Goal: Task Accomplishment & Management: Manage account settings

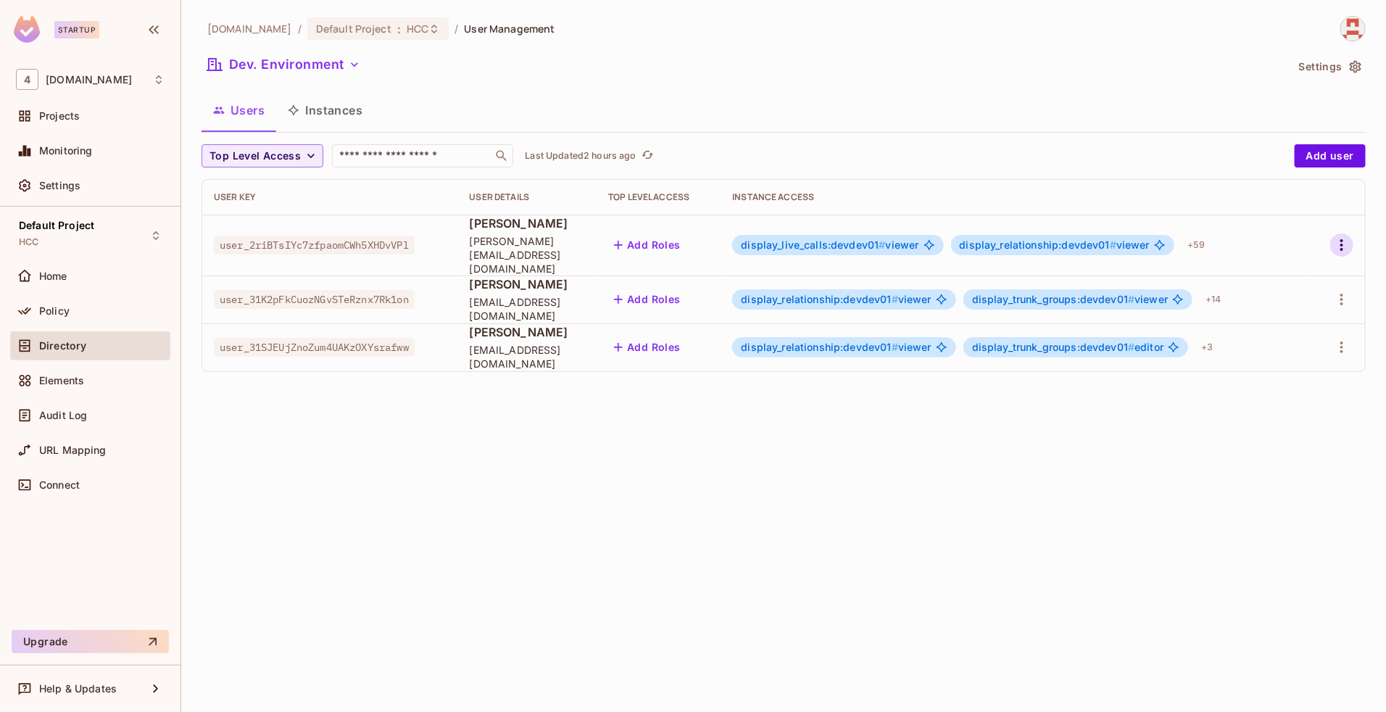
click at [1336, 241] on icon "button" at bounding box center [1341, 244] width 17 height 17
click at [1274, 266] on div "Edit" at bounding box center [1266, 272] width 20 height 15
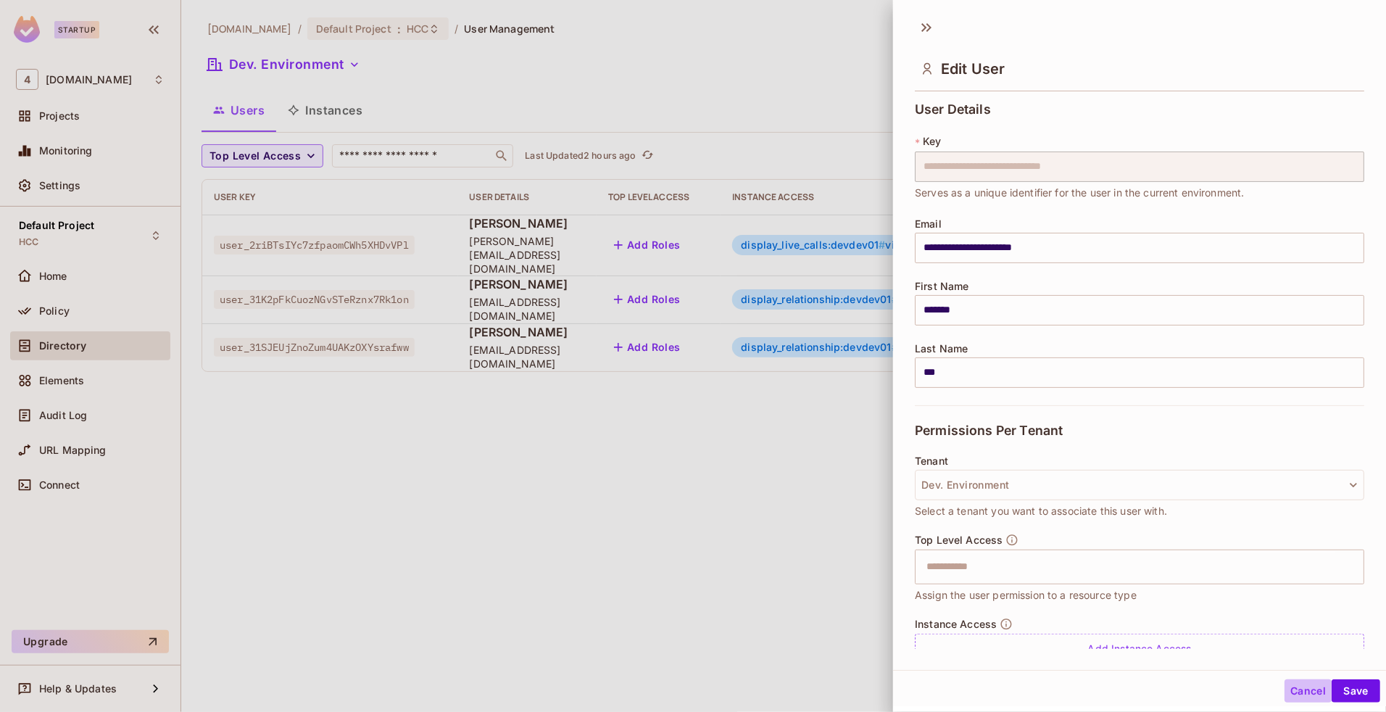
click at [1291, 690] on button "Cancel" at bounding box center [1308, 690] width 47 height 23
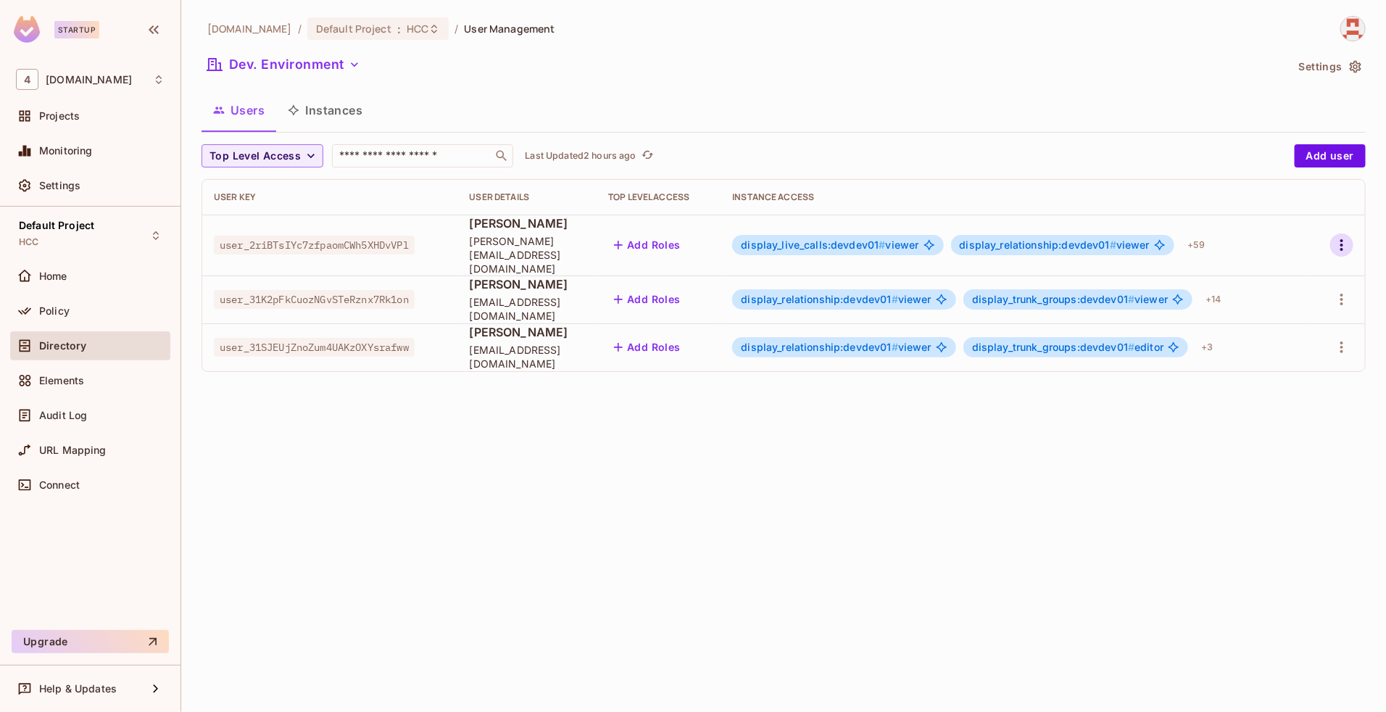
click at [1341, 241] on icon "button" at bounding box center [1341, 244] width 17 height 17
click at [1273, 272] on div "Edit" at bounding box center [1266, 272] width 20 height 15
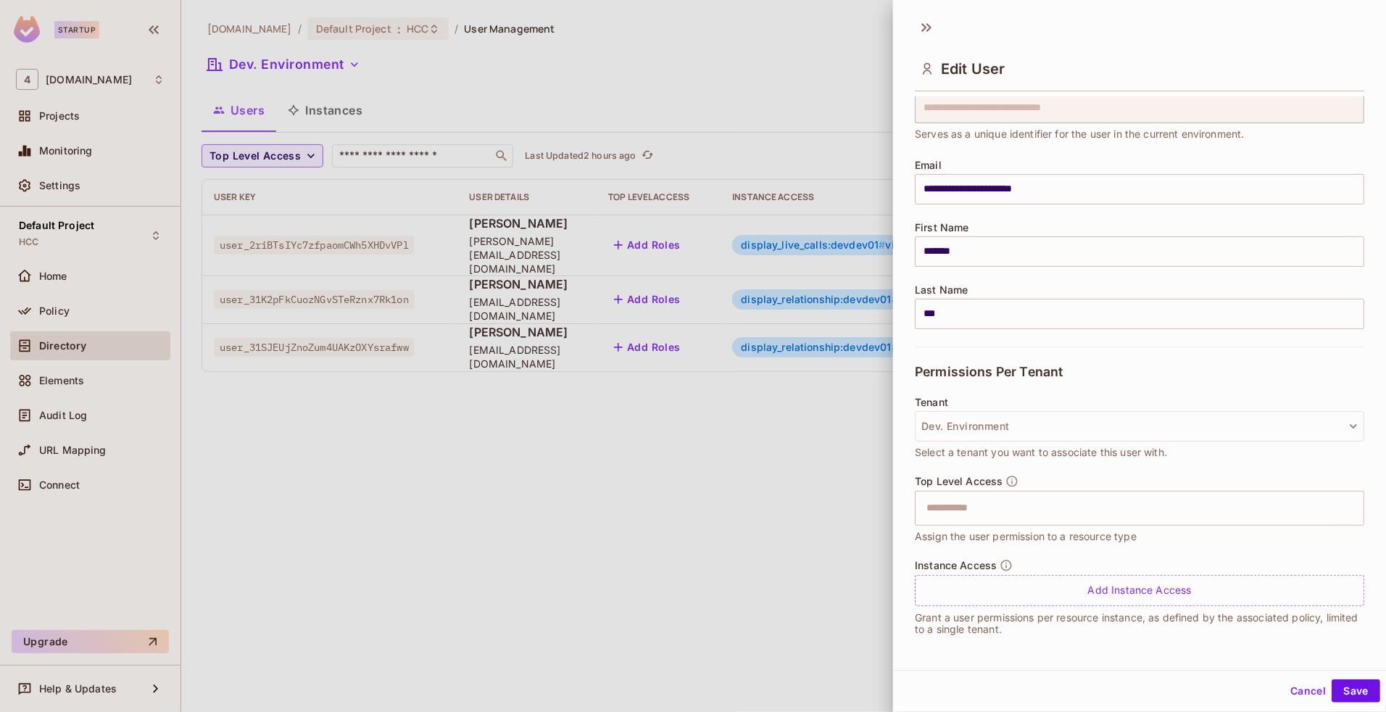
scroll to position [1, 0]
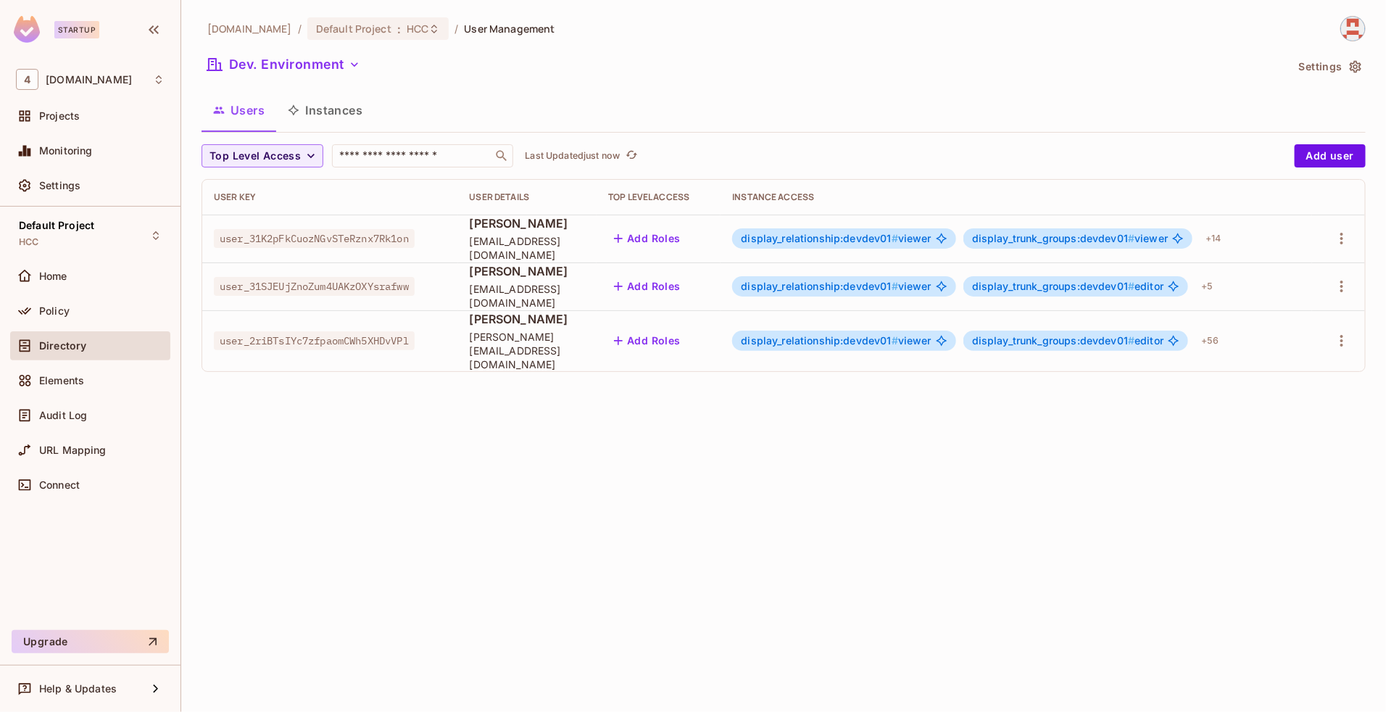
click at [1327, 334] on div at bounding box center [1339, 340] width 30 height 23
click at [1346, 339] on icon "button" at bounding box center [1341, 340] width 17 height 17
click at [1277, 357] on span "Edit" at bounding box center [1265, 368] width 28 height 23
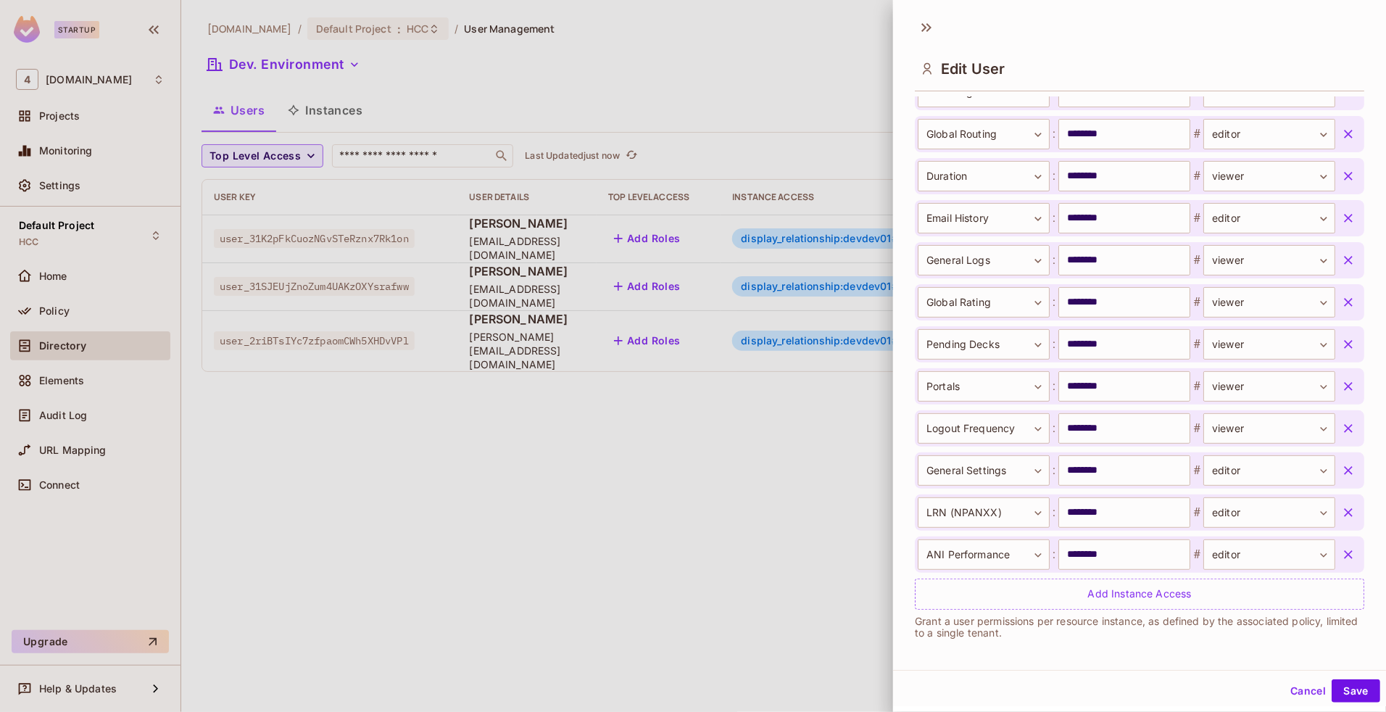
scroll to position [2496, 0]
click at [730, 204] on div at bounding box center [693, 356] width 1386 height 712
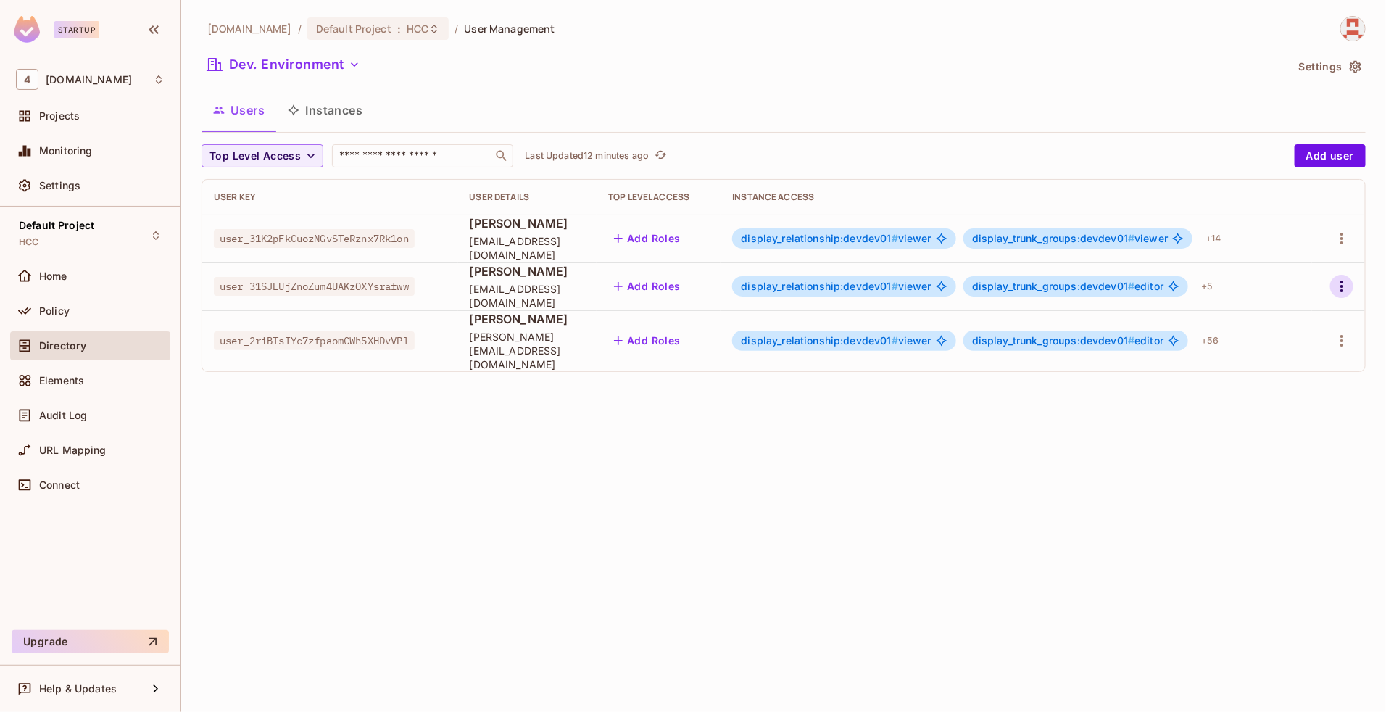
click at [1340, 284] on icon "button" at bounding box center [1341, 286] width 17 height 17
click at [1267, 390] on div "Delete User" at bounding box center [1284, 384] width 57 height 15
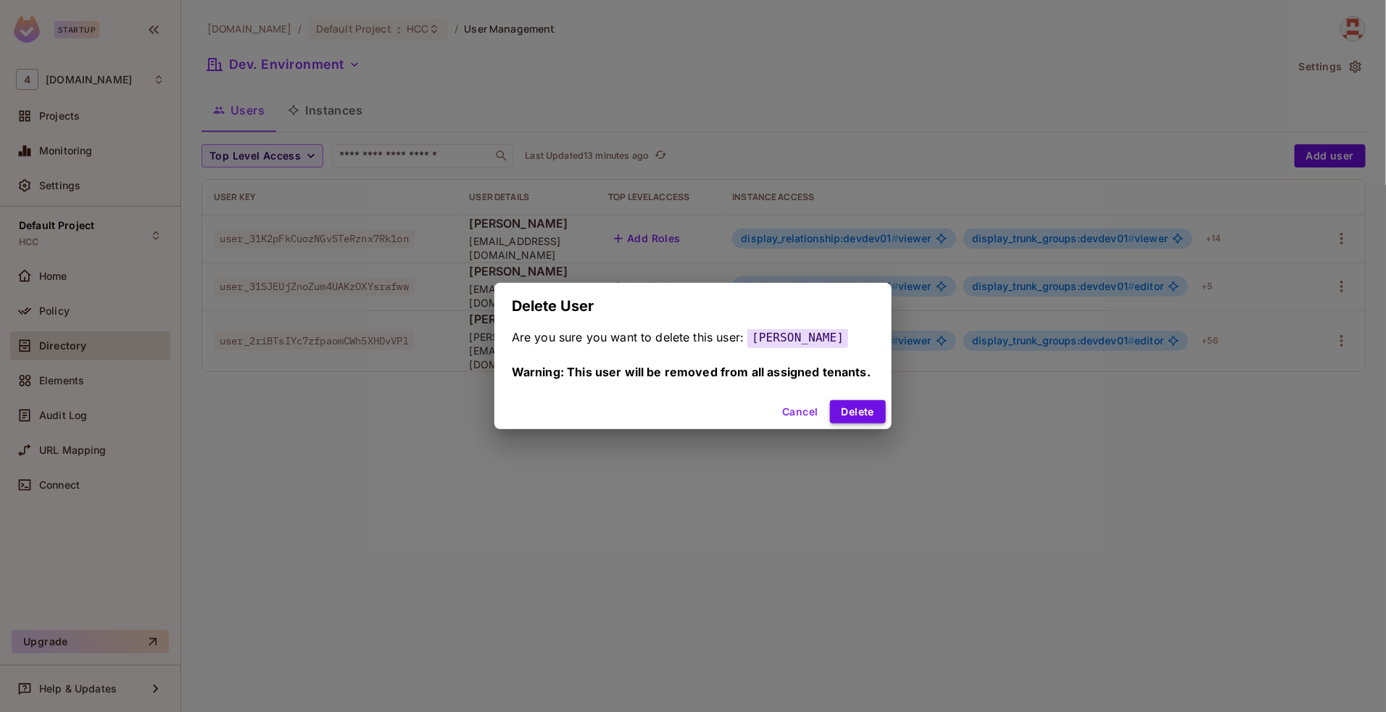
click at [860, 412] on button "Delete" at bounding box center [858, 411] width 56 height 23
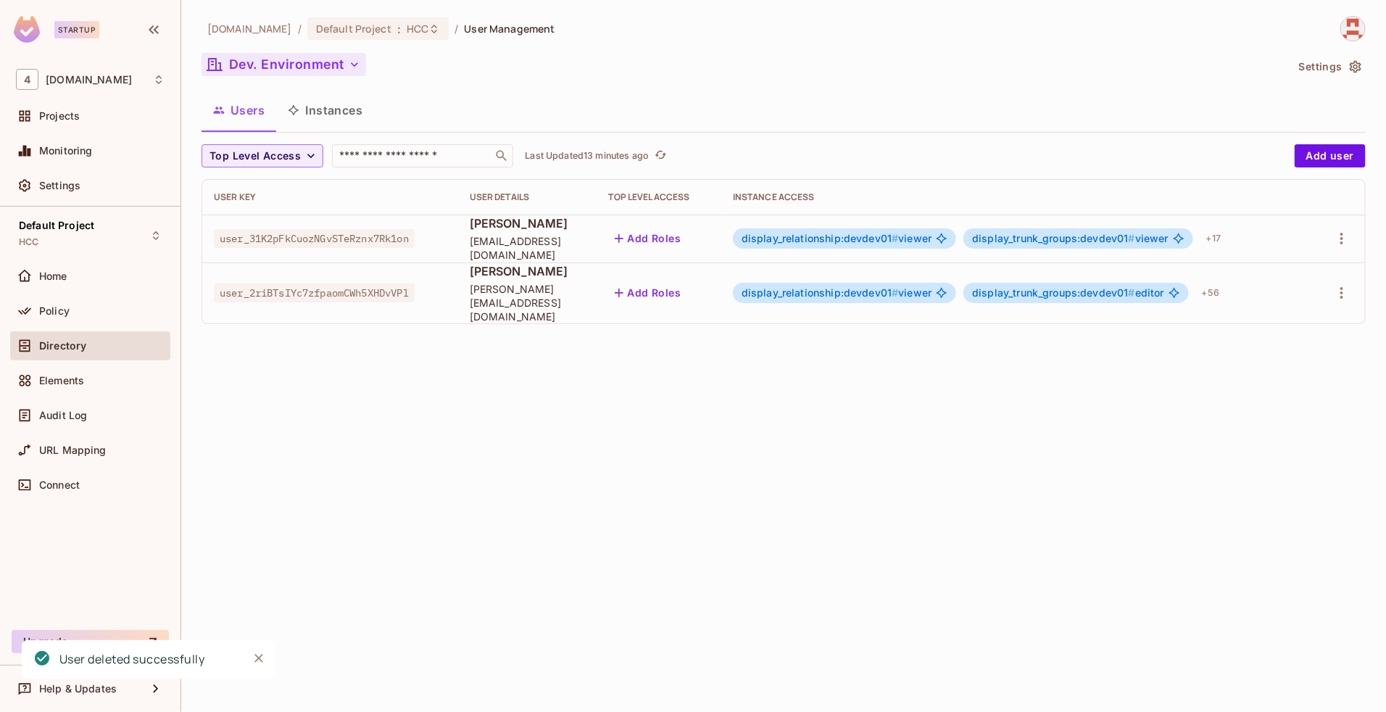
click at [296, 73] on button "Dev. Environment" at bounding box center [284, 64] width 165 height 23
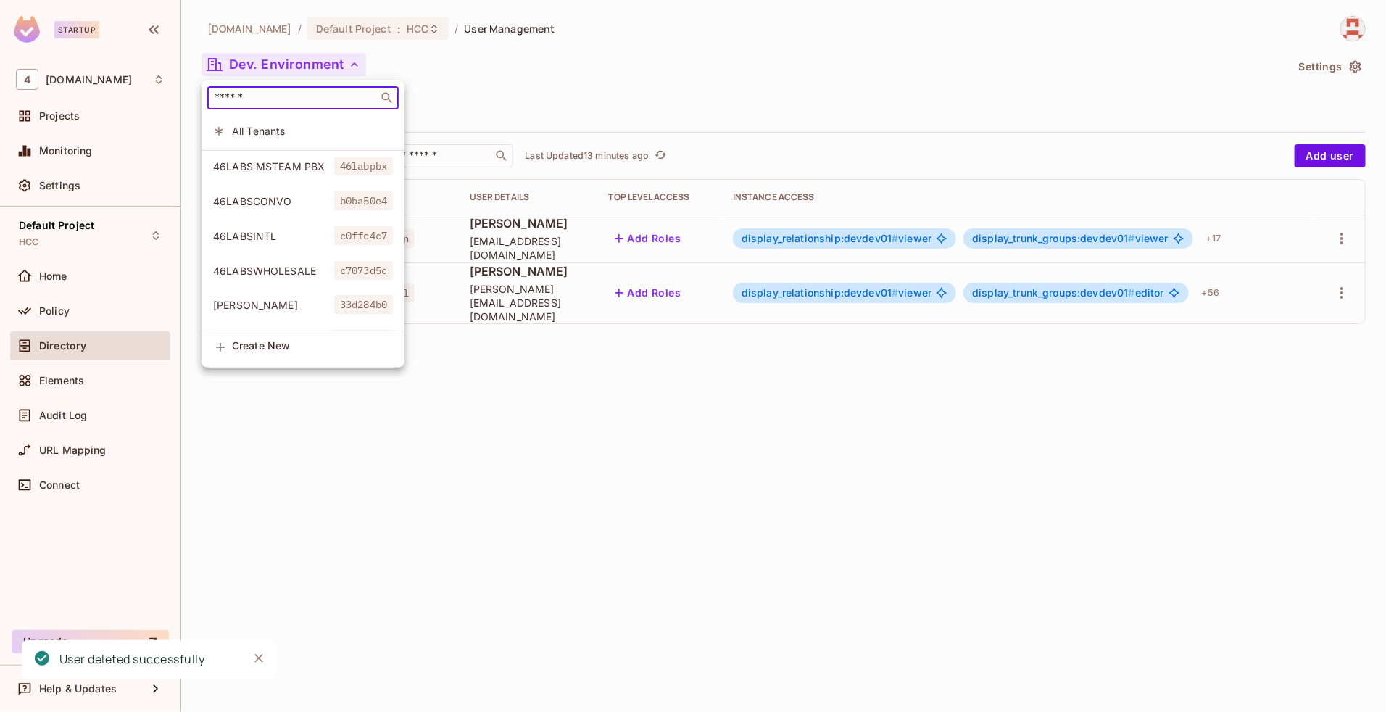
click at [256, 102] on input "text" at bounding box center [293, 98] width 162 height 15
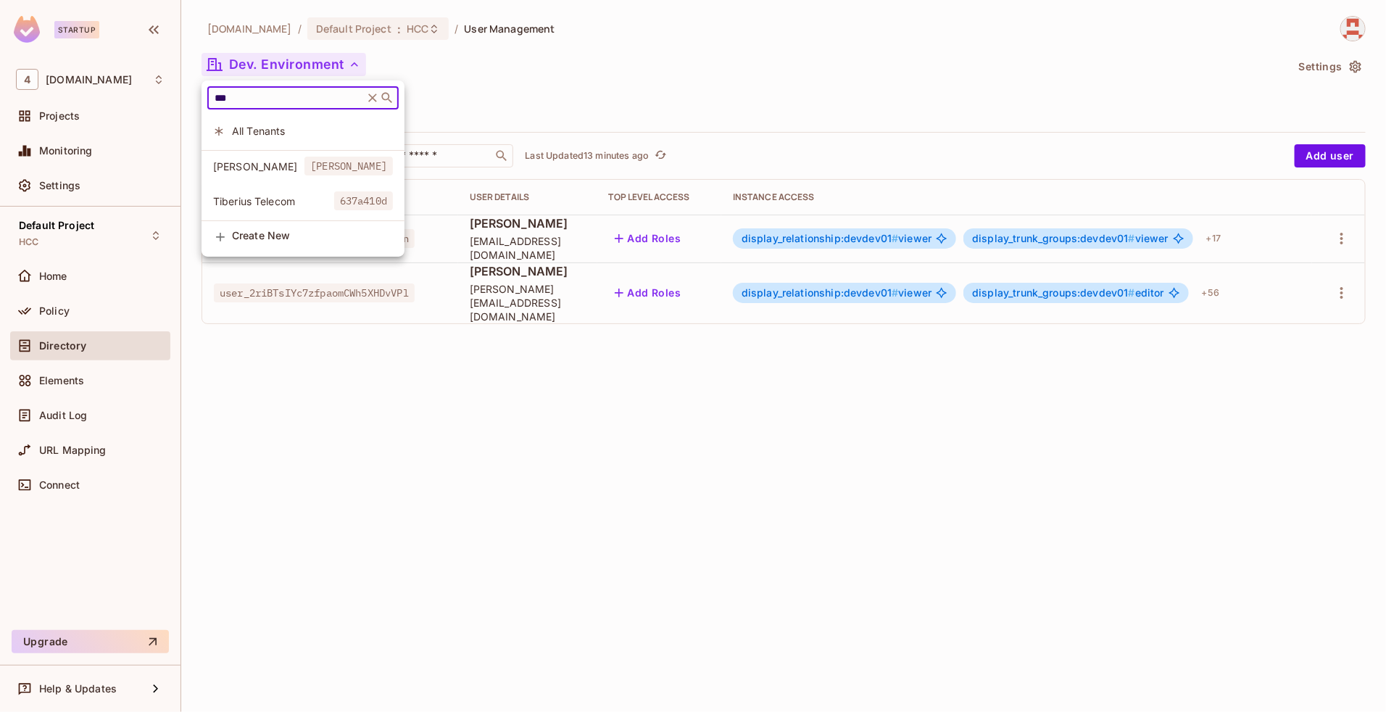
type input "***"
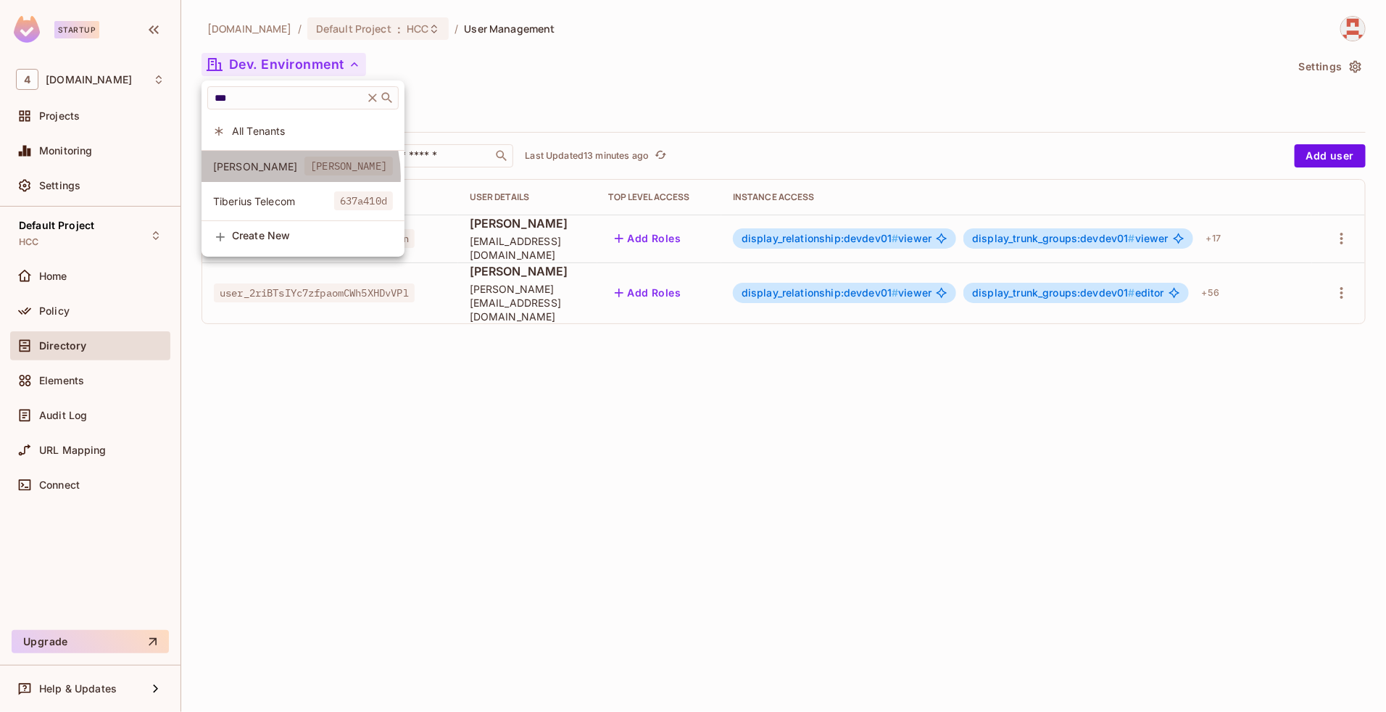
click at [276, 176] on li "[PERSON_NAME]" at bounding box center [303, 166] width 203 height 31
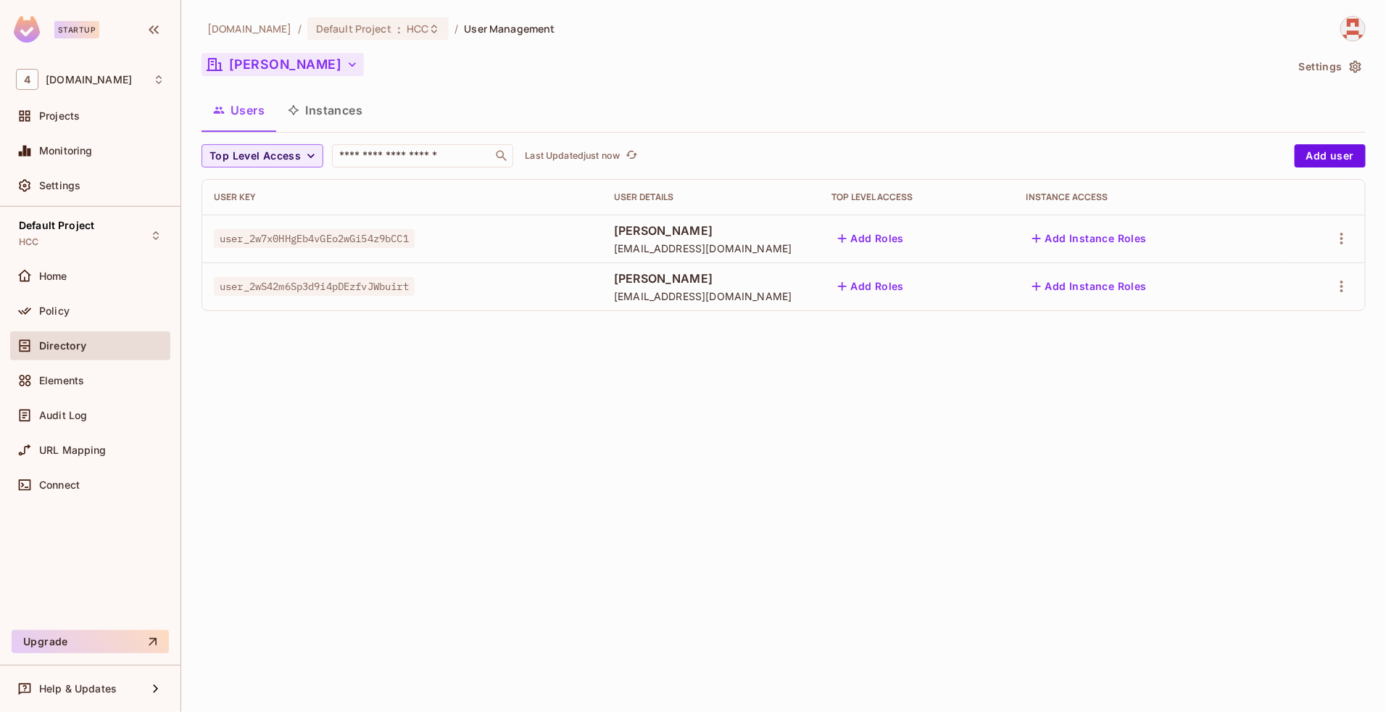
click at [251, 60] on button "[PERSON_NAME]" at bounding box center [283, 64] width 162 height 23
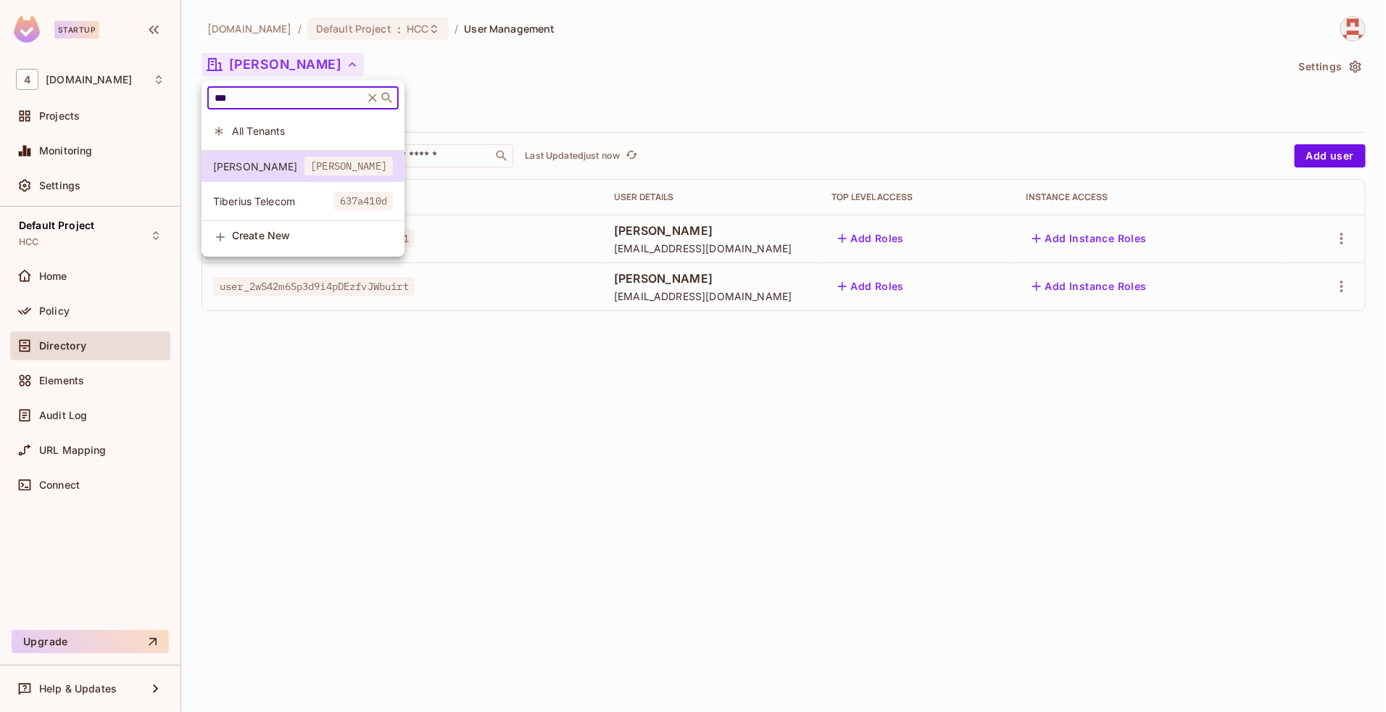
click at [266, 102] on input "***" at bounding box center [286, 98] width 148 height 15
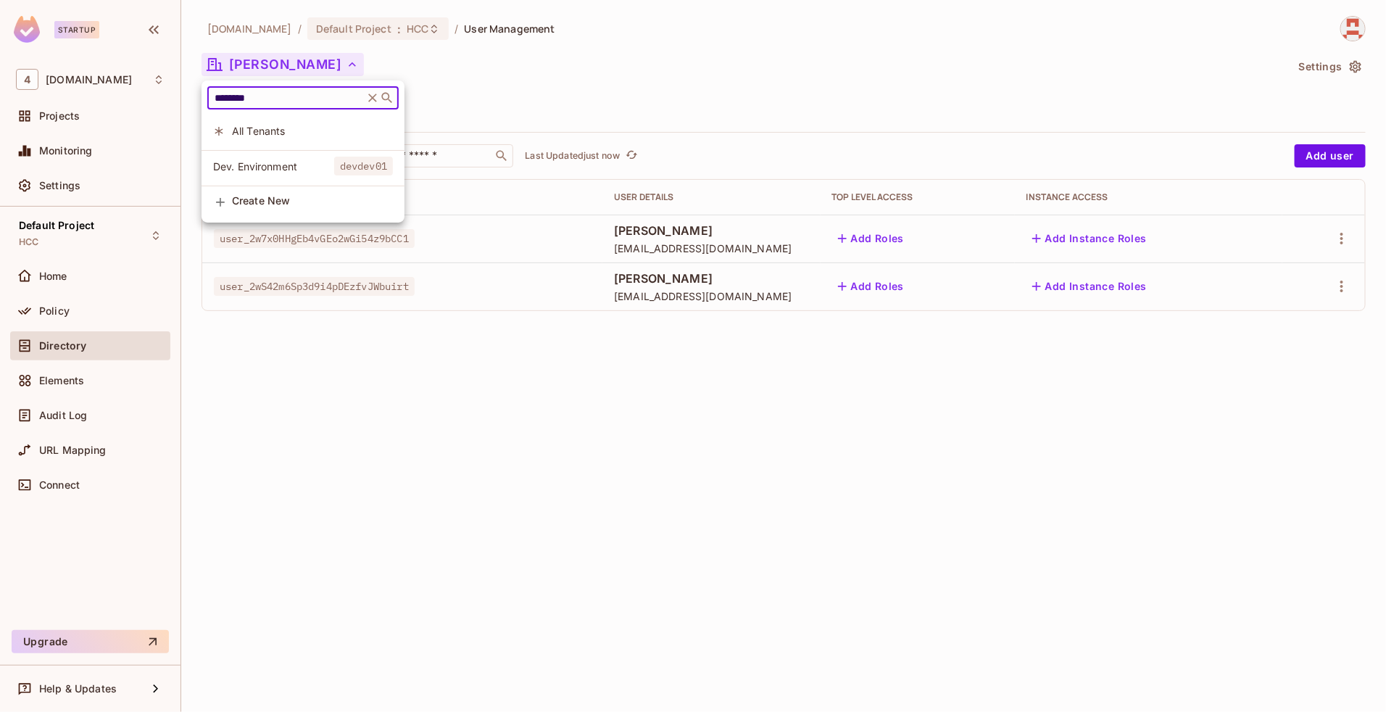
type input "********"
click at [315, 172] on span "Dev. Environment" at bounding box center [273, 167] width 121 height 14
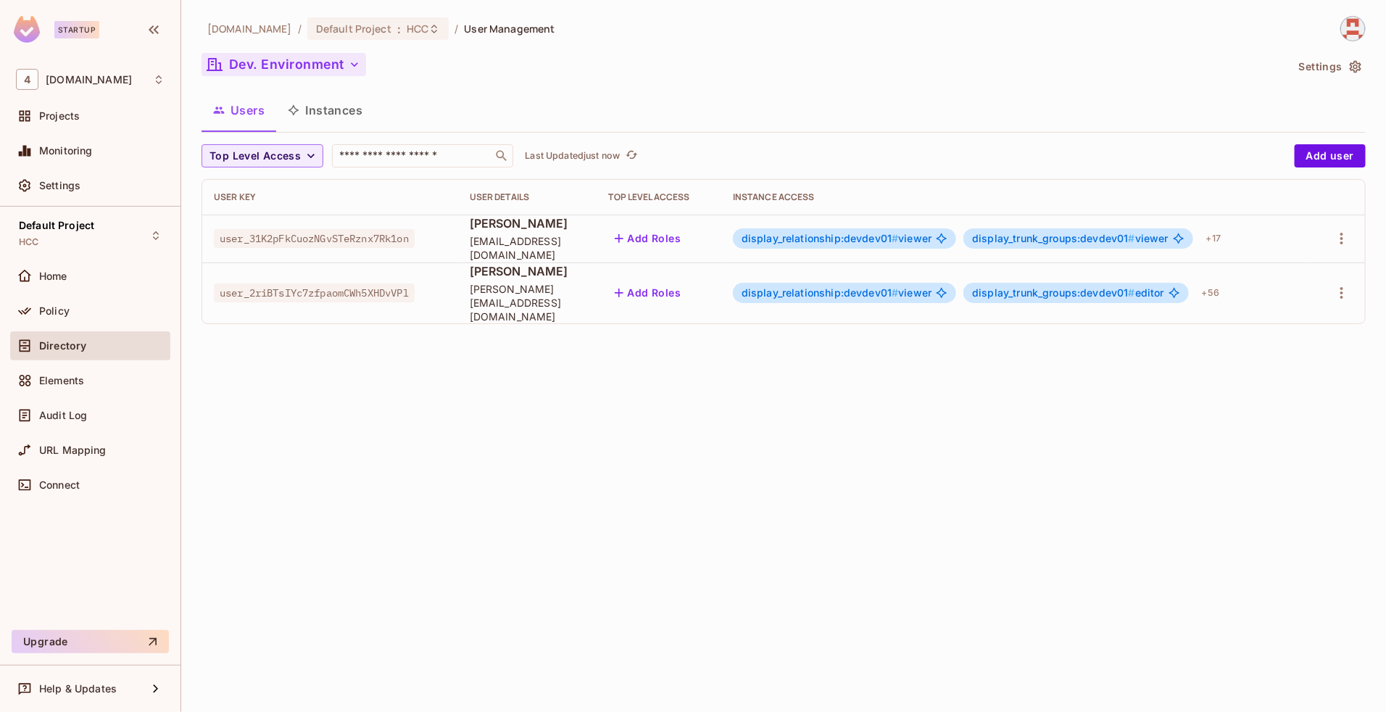
click at [328, 63] on button "Dev. Environment" at bounding box center [284, 64] width 165 height 23
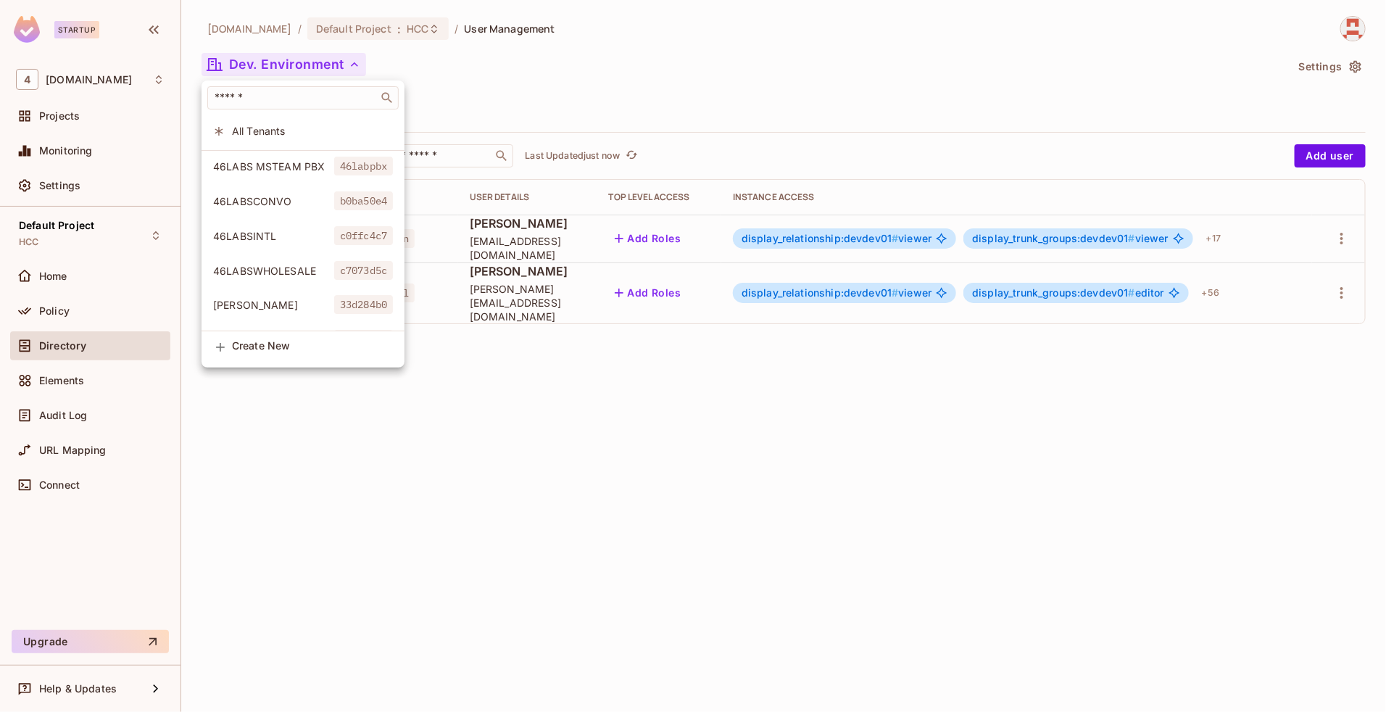
click at [856, 121] on div at bounding box center [693, 356] width 1386 height 712
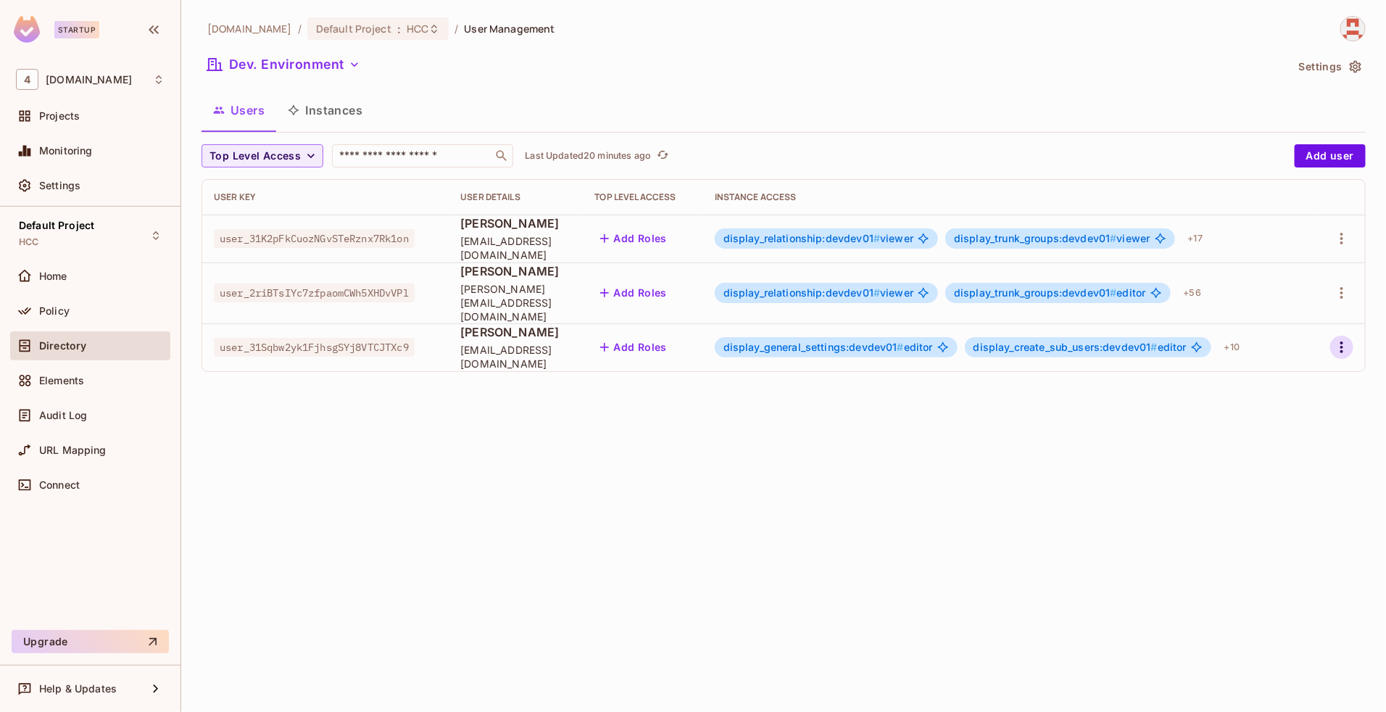
click at [1340, 339] on icon "button" at bounding box center [1341, 347] width 17 height 17
click at [1262, 361] on div "Edit" at bounding box center [1266, 368] width 20 height 15
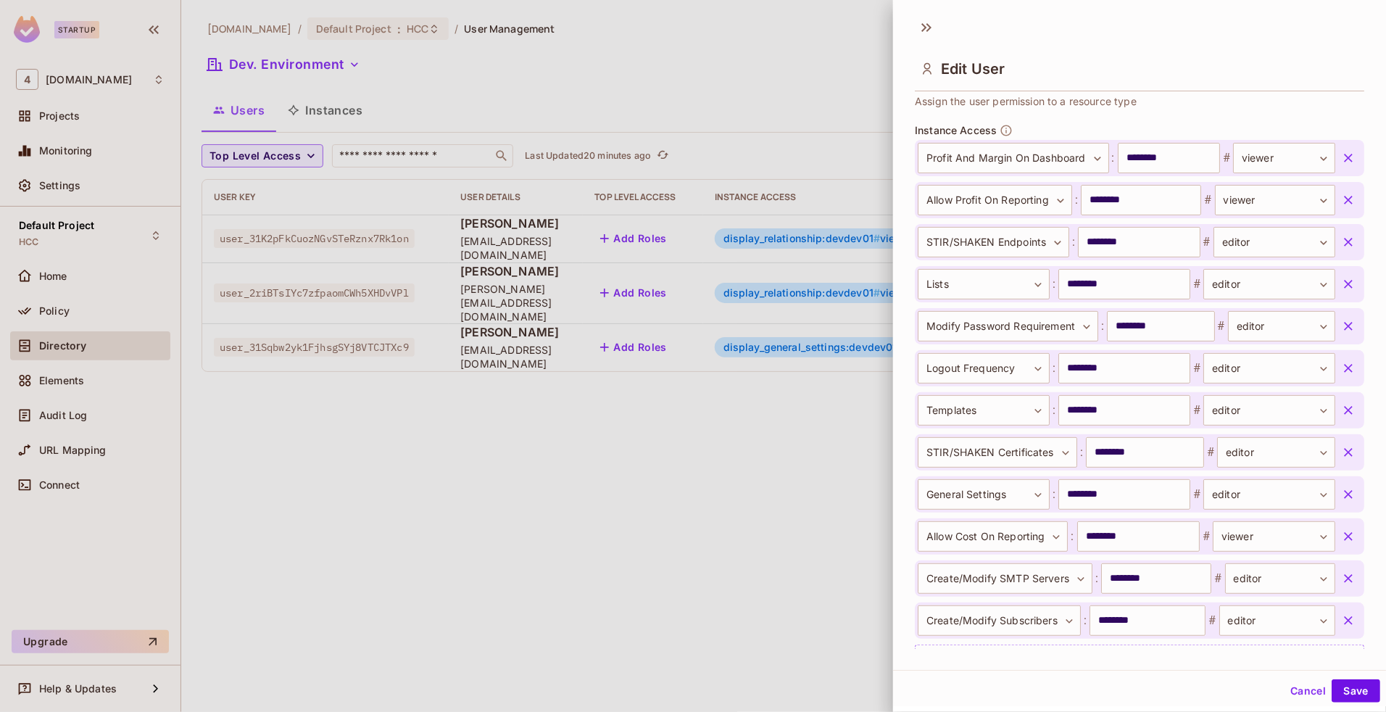
scroll to position [563, 0]
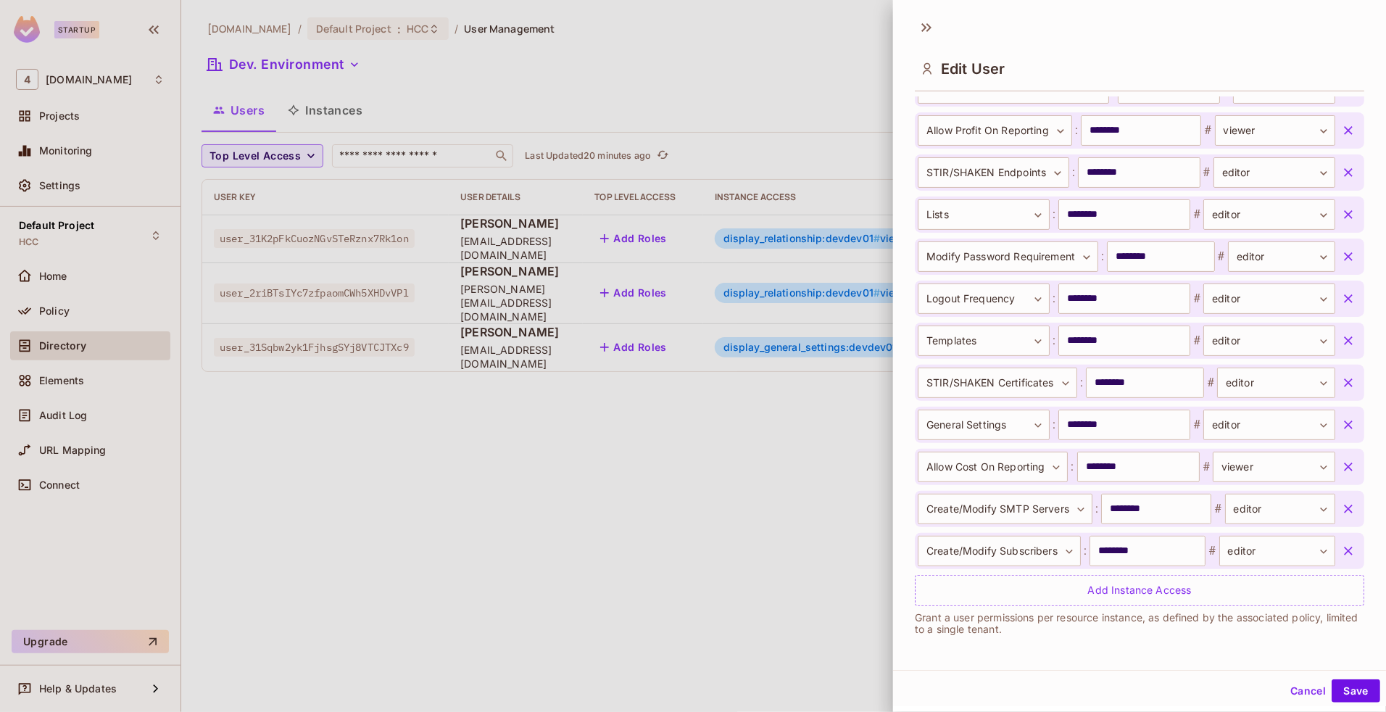
click at [1293, 690] on button "Cancel" at bounding box center [1308, 690] width 47 height 23
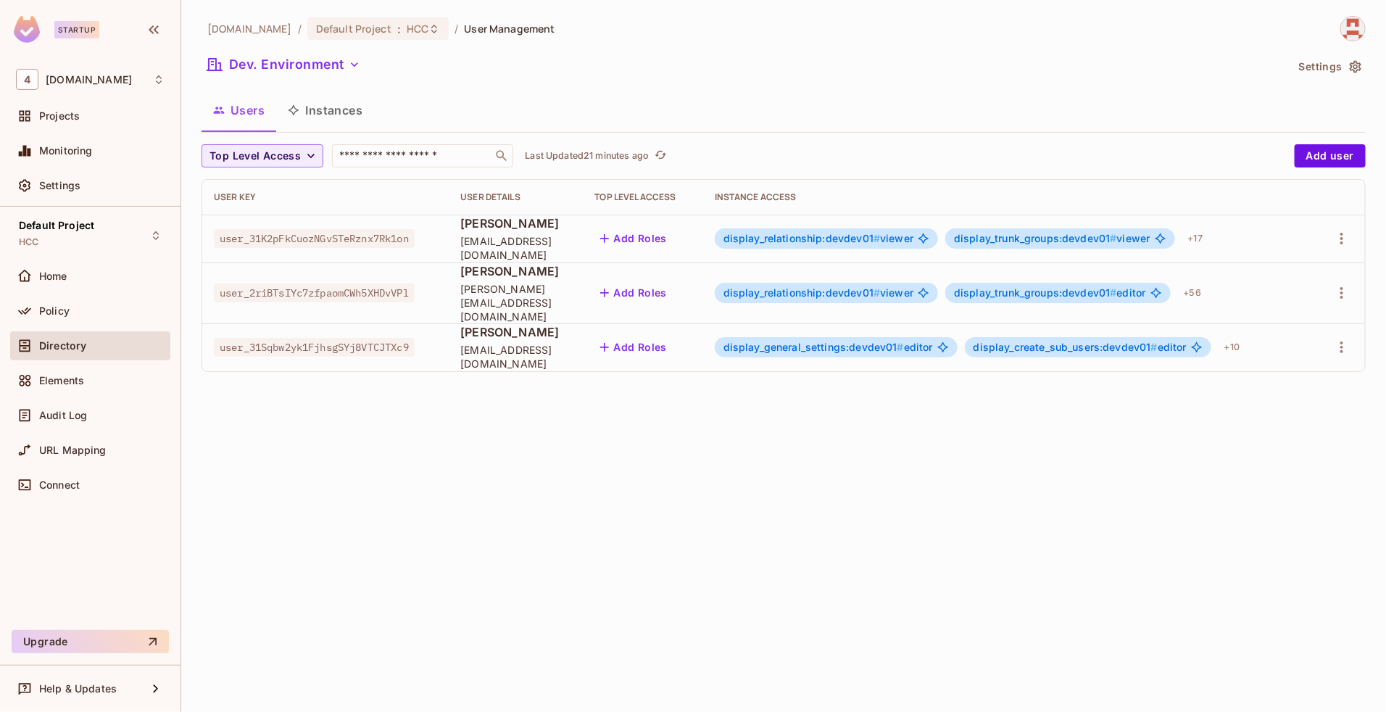
click at [506, 231] on span "[PERSON_NAME]" at bounding box center [515, 223] width 111 height 16
click at [740, 537] on div "46labs.com / Default Project : HCC / User Management Dev. Environment Settings …" at bounding box center [783, 356] width 1205 height 712
click at [806, 83] on div "46labs.com / Default Project : HCC / User Management Dev. Environment Settings …" at bounding box center [784, 200] width 1164 height 368
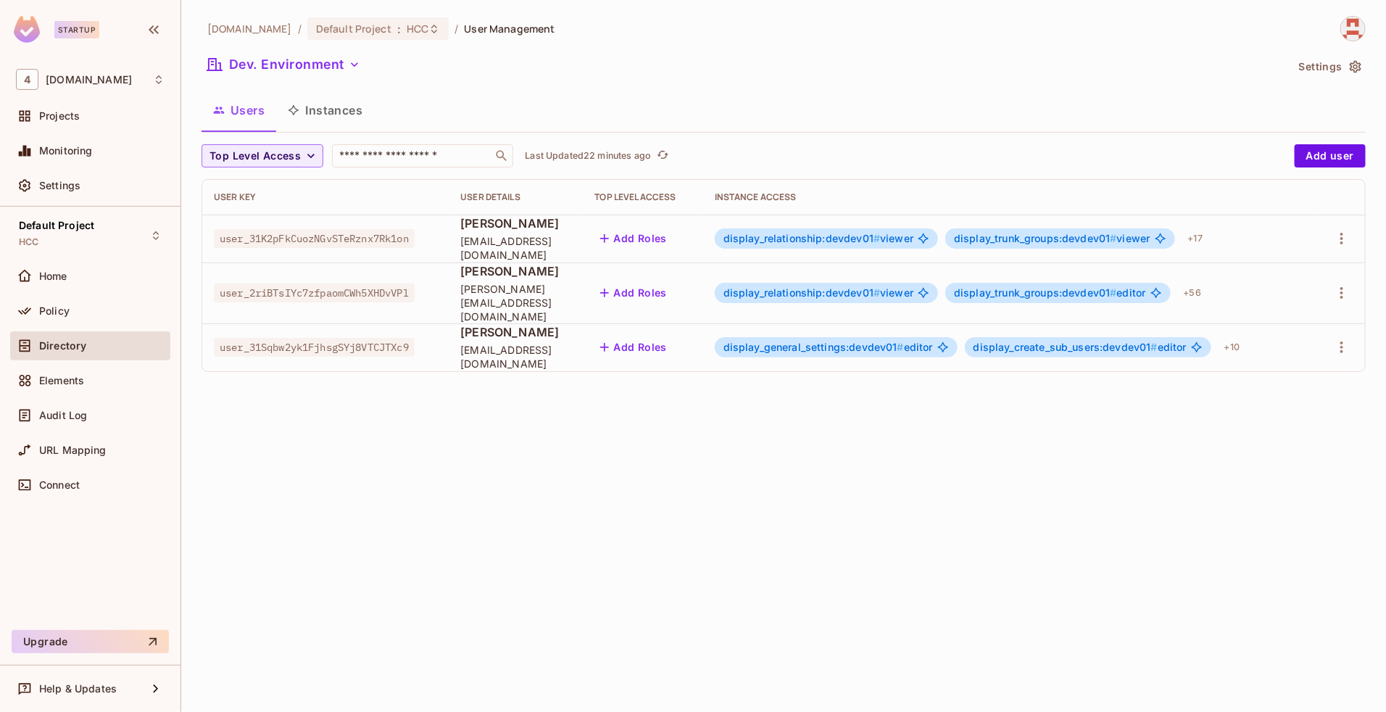
click at [769, 146] on div "Top Level Access ​ Last Updated 22 minutes ago" at bounding box center [745, 155] width 1086 height 23
click at [792, 163] on div "Top Level Access ​ Last Updated 22 minutes ago" at bounding box center [745, 155] width 1086 height 23
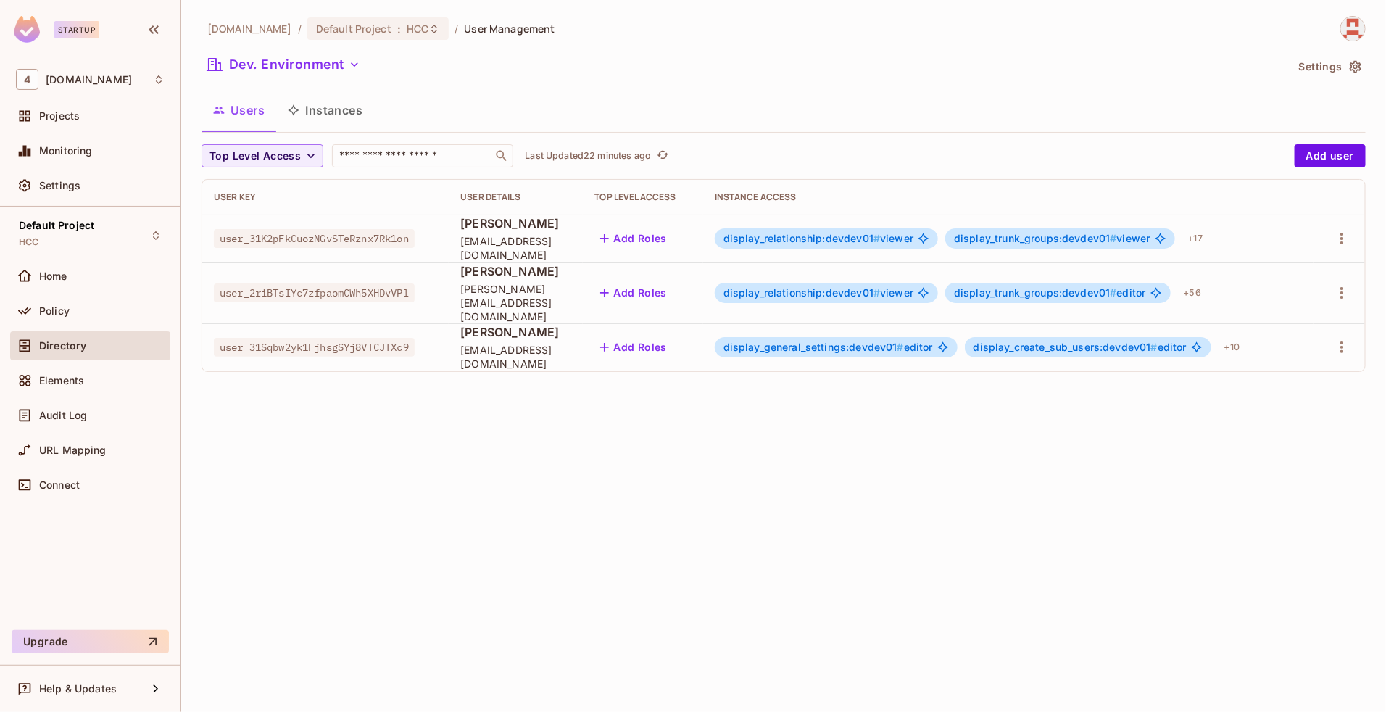
click at [792, 163] on div "Top Level Access ​ Last Updated 22 minutes ago" at bounding box center [745, 155] width 1086 height 23
click at [883, 160] on div "Top Level Access ​ Last Updated 22 minutes ago" at bounding box center [745, 155] width 1086 height 23
click at [708, 154] on div "Top Level Access ​ Last Updated 22 minutes ago" at bounding box center [745, 155] width 1086 height 23
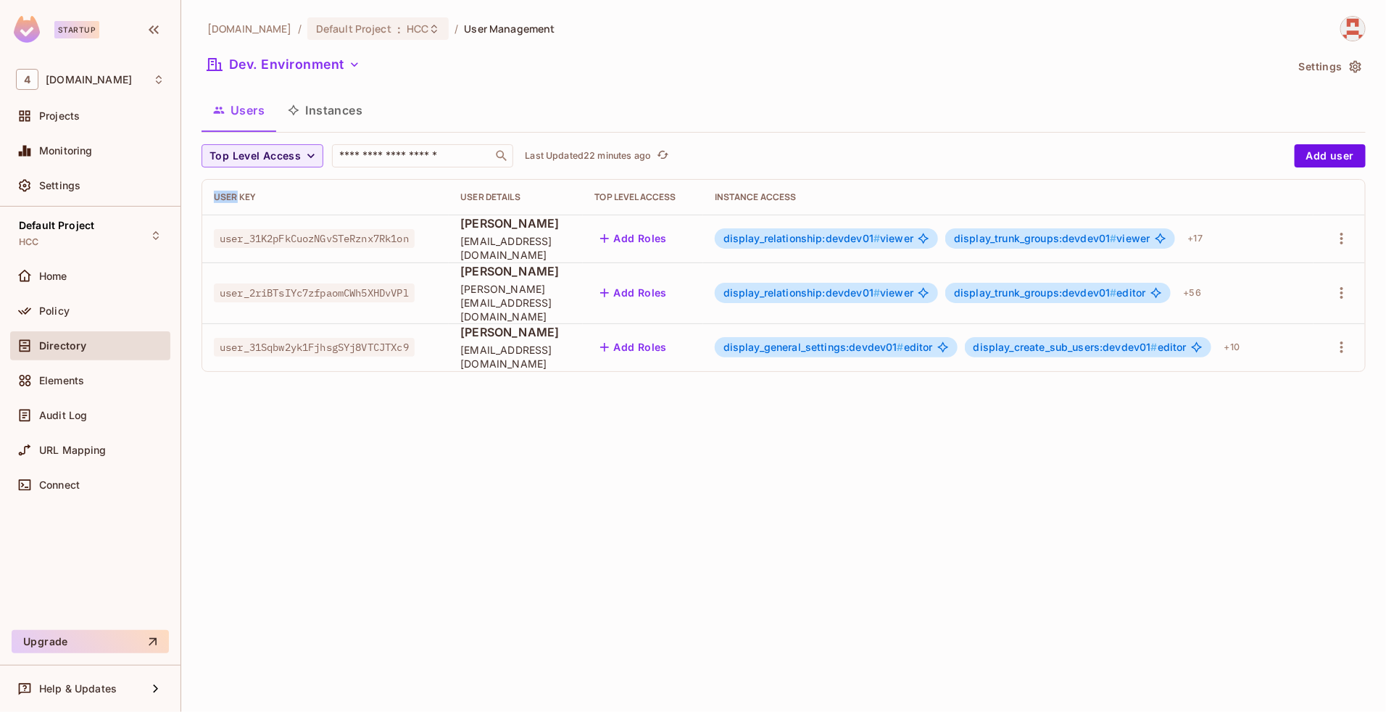
click at [708, 154] on div "Top Level Access ​ Last Updated 22 minutes ago" at bounding box center [745, 155] width 1086 height 23
click at [892, 161] on div "Top Level Access ​ Last Updated 23 minutes ago" at bounding box center [745, 155] width 1086 height 23
click at [67, 313] on span "Policy" at bounding box center [54, 311] width 30 height 12
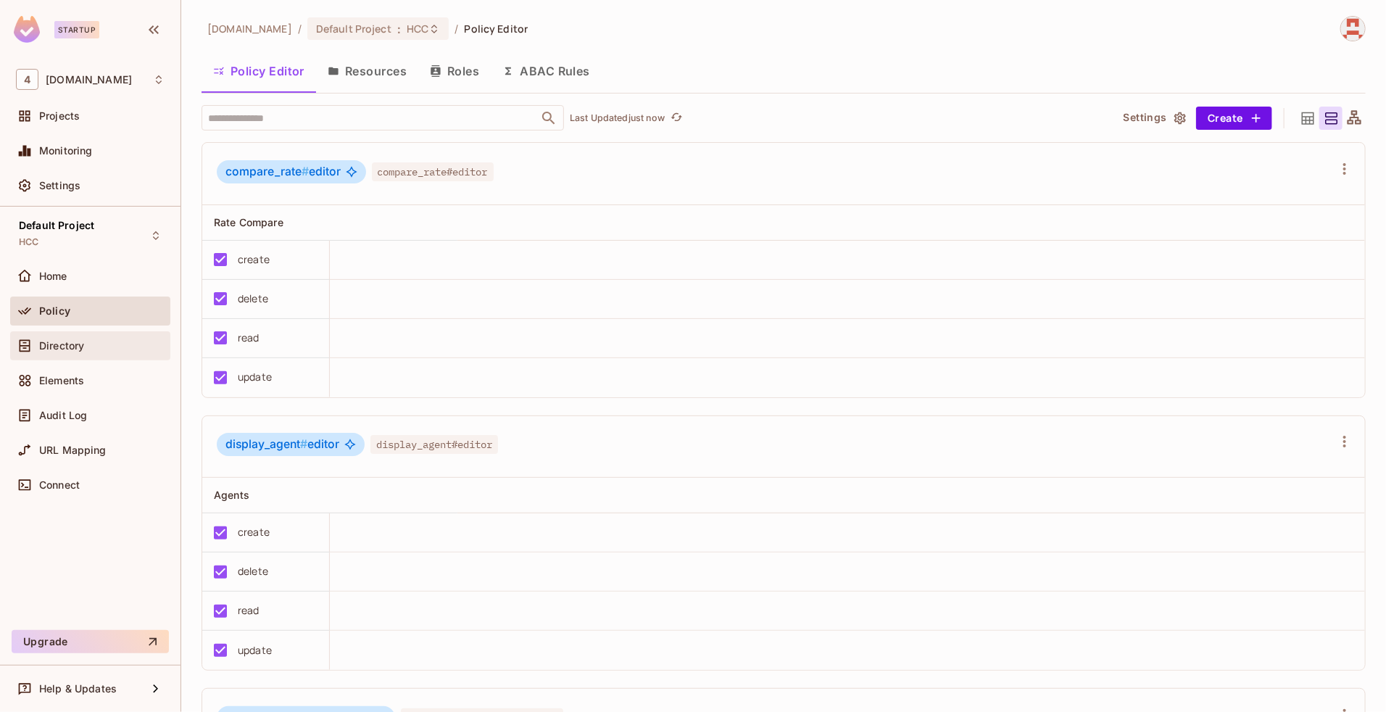
click at [67, 343] on span "Directory" at bounding box center [61, 346] width 45 height 12
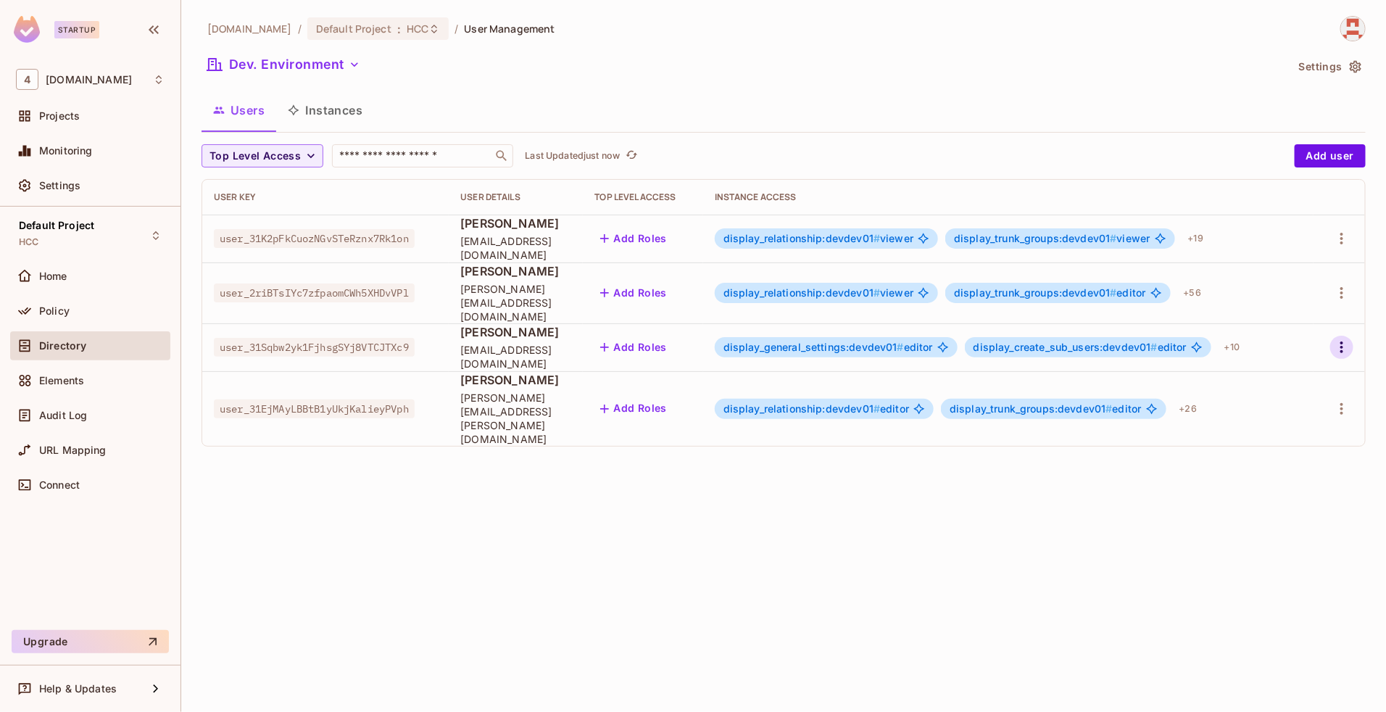
click at [1339, 339] on icon "button" at bounding box center [1341, 347] width 17 height 17
click at [1085, 477] on div at bounding box center [693, 356] width 1386 height 712
click at [1336, 339] on icon "button" at bounding box center [1341, 347] width 17 height 17
click at [1285, 379] on li "Edit" at bounding box center [1279, 368] width 128 height 32
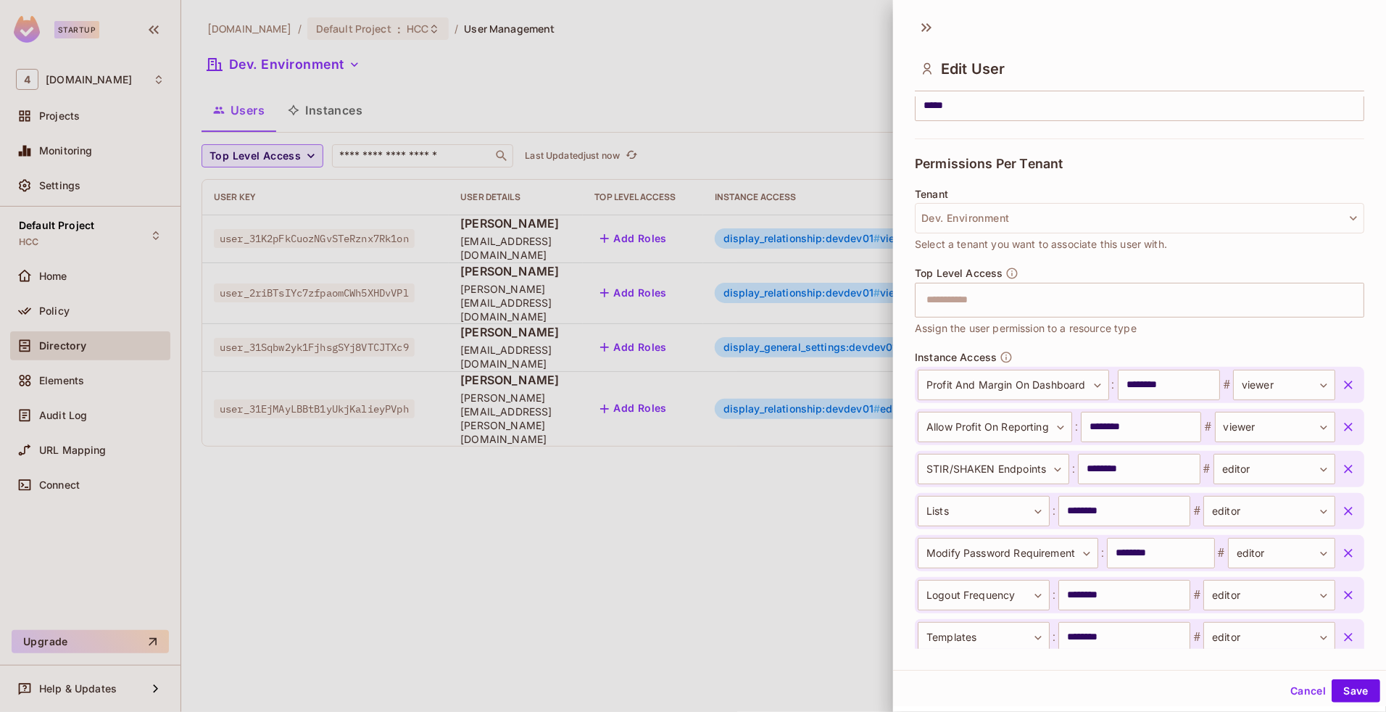
scroll to position [563, 0]
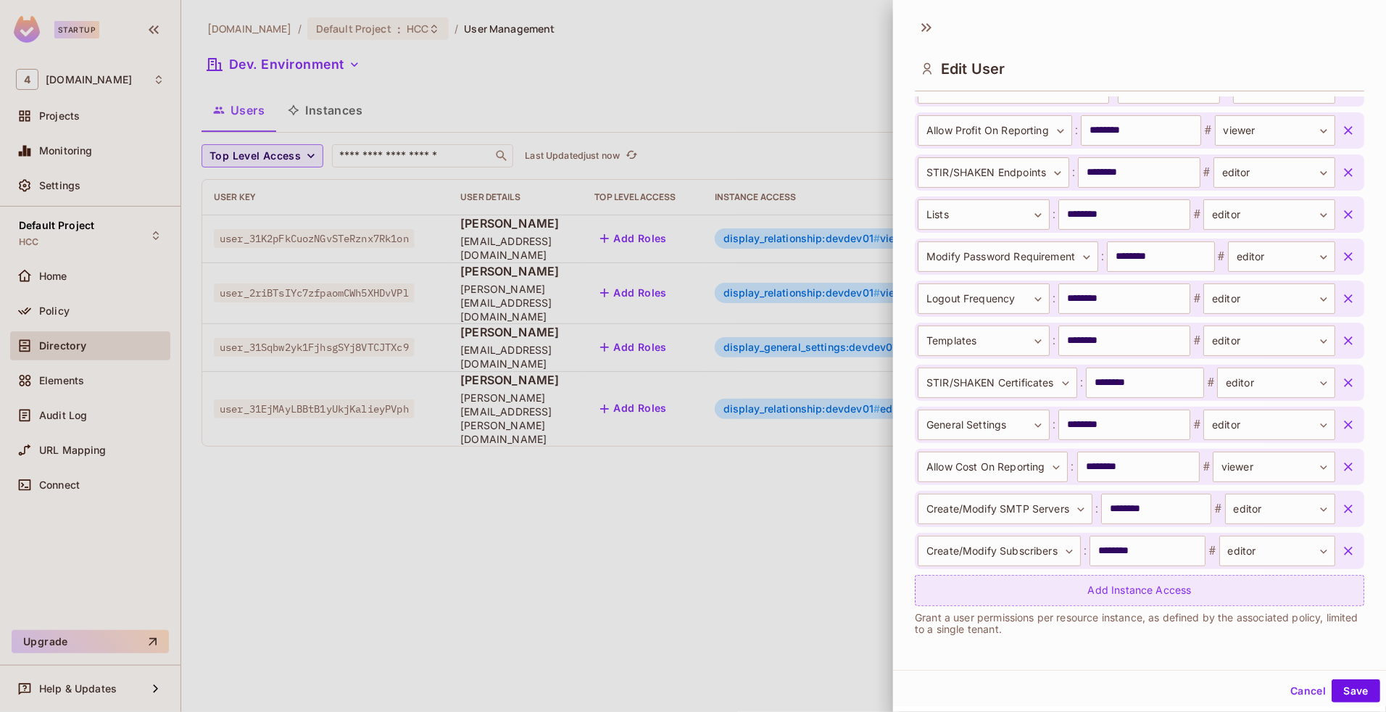
click at [1071, 595] on div "Add Instance Access" at bounding box center [1140, 590] width 450 height 31
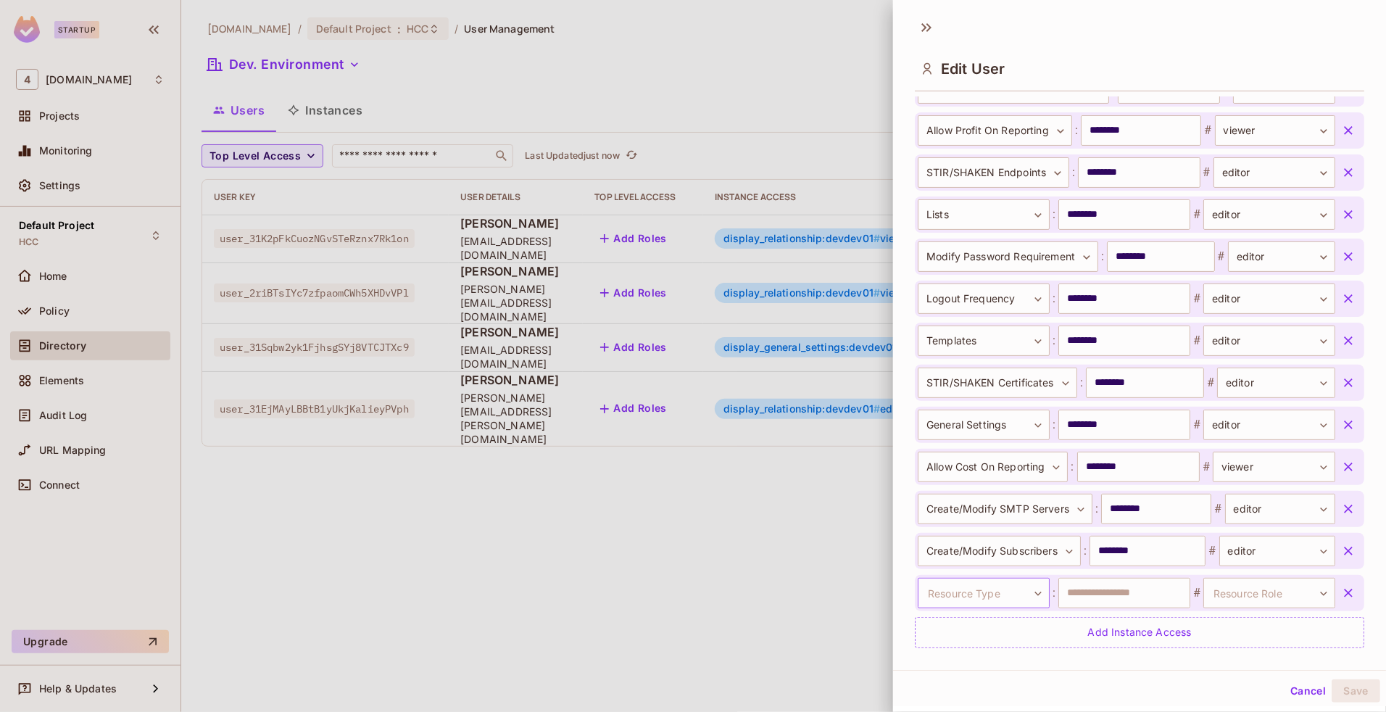
click at [977, 600] on body "Startup 4 46labs.com Projects Monitoring Settings Default Project HCC Home Poli…" at bounding box center [693, 356] width 1386 height 712
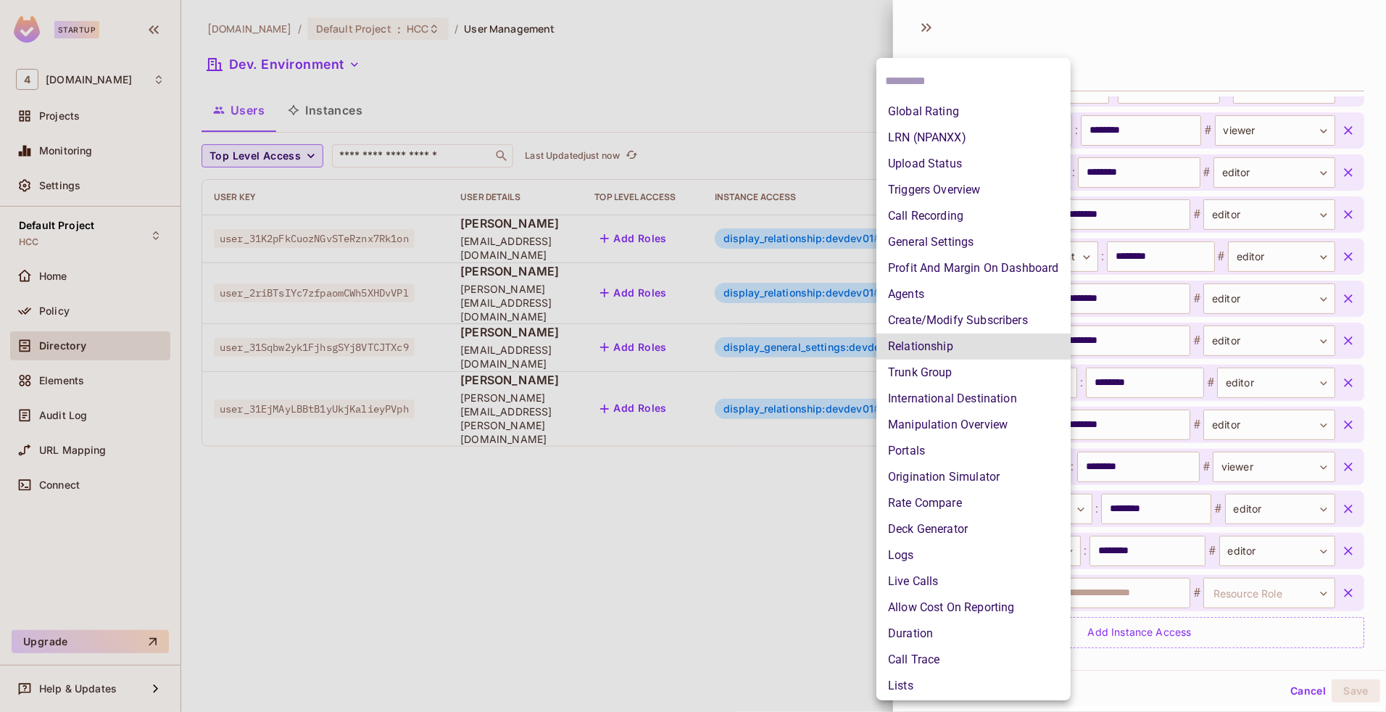
click at [914, 349] on li "Relationship" at bounding box center [974, 347] width 194 height 26
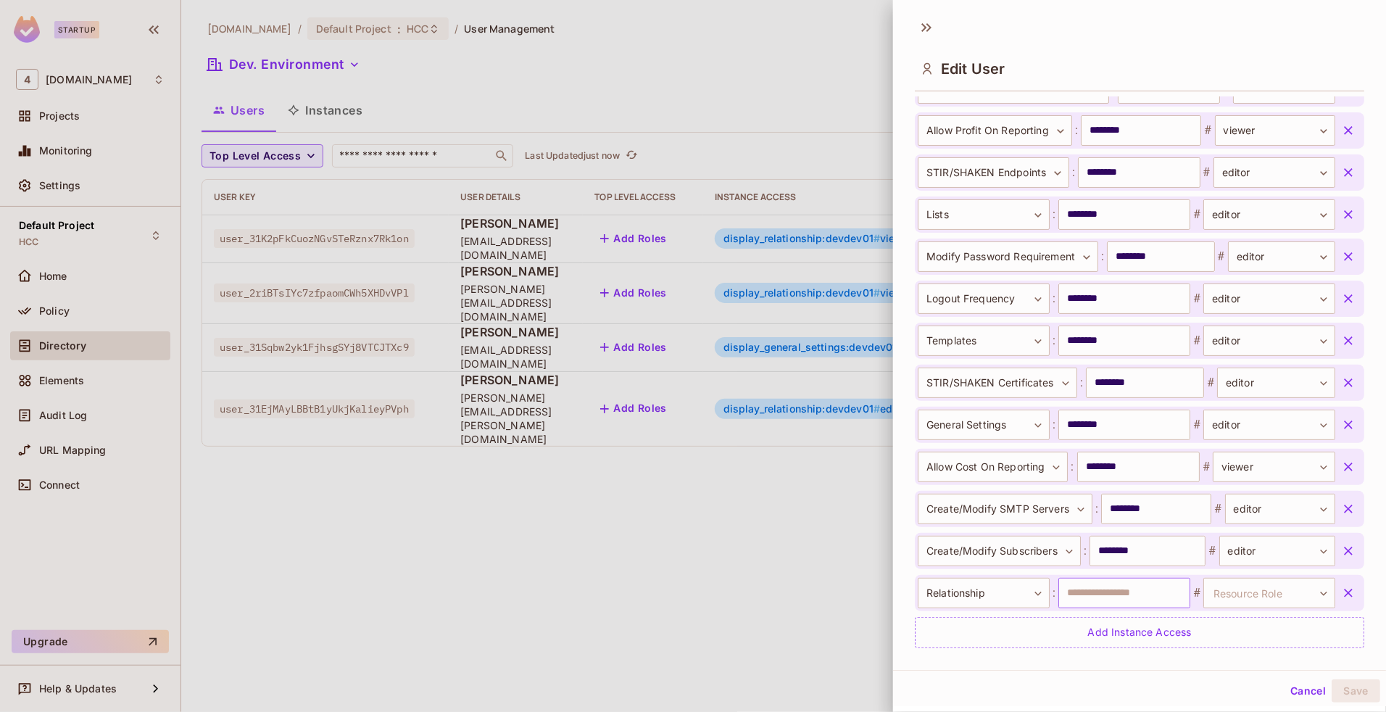
click at [1104, 599] on input "text" at bounding box center [1125, 593] width 132 height 30
type input "********"
click at [1251, 581] on body "Startup 4 46labs.com Projects Monitoring Settings Default Project HCC Home Poli…" at bounding box center [693, 356] width 1386 height 712
click at [1199, 653] on li "editor" at bounding box center [1236, 655] width 133 height 26
click at [1343, 690] on button "Save" at bounding box center [1356, 690] width 49 height 23
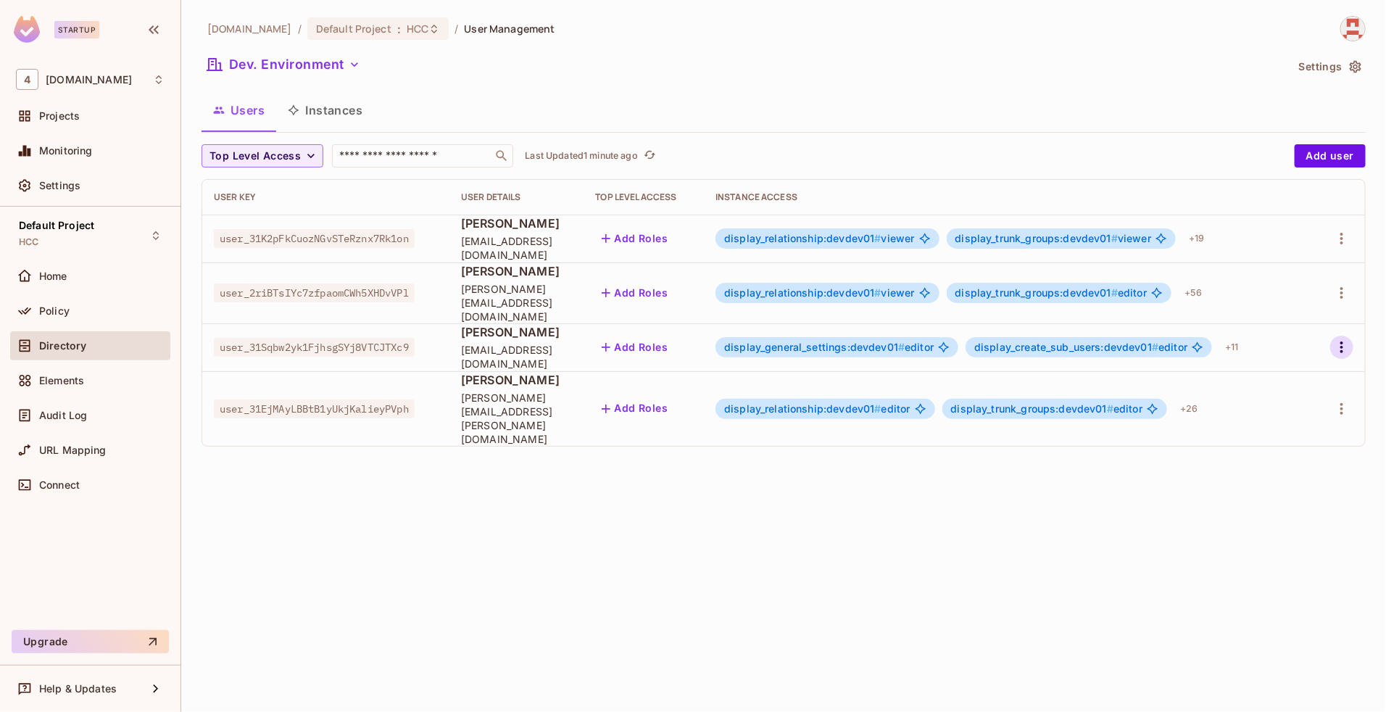
click at [1338, 339] on icon "button" at bounding box center [1341, 347] width 17 height 17
click at [1263, 361] on div "Edit" at bounding box center [1266, 368] width 20 height 15
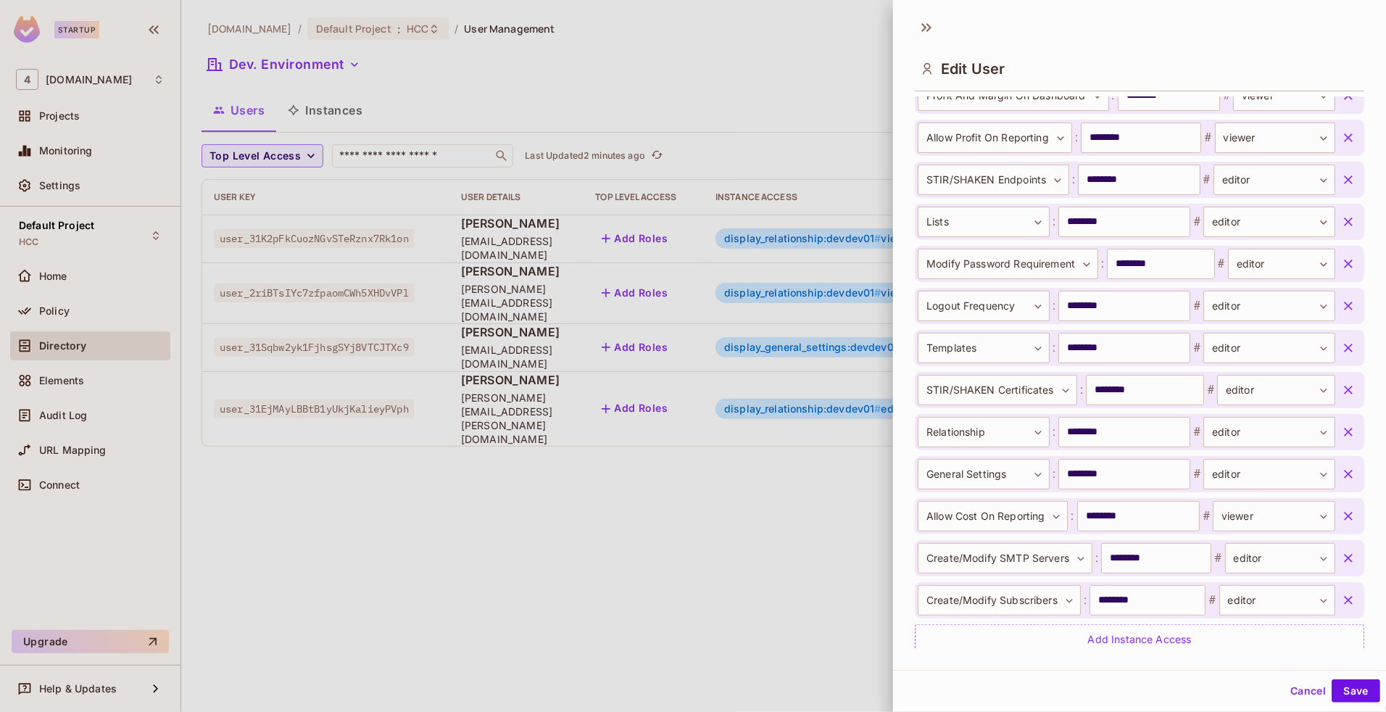
scroll to position [545, 0]
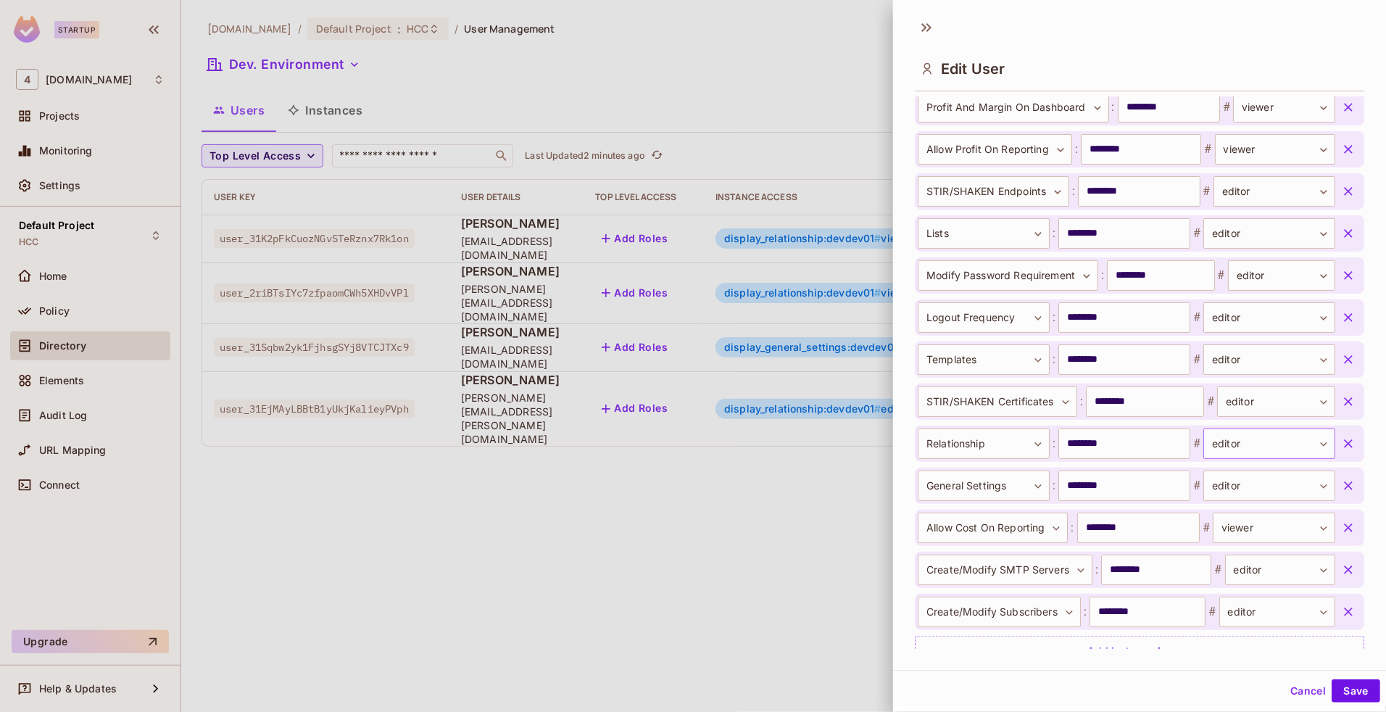
click at [1262, 450] on body "Startup 4 46labs.com Projects Monitoring Settings Default Project HCC Home Poli…" at bounding box center [693, 356] width 1386 height 712
click at [1211, 528] on li "viewer" at bounding box center [1236, 538] width 133 height 26
type input "******"
click at [1335, 695] on button "Save" at bounding box center [1356, 690] width 49 height 23
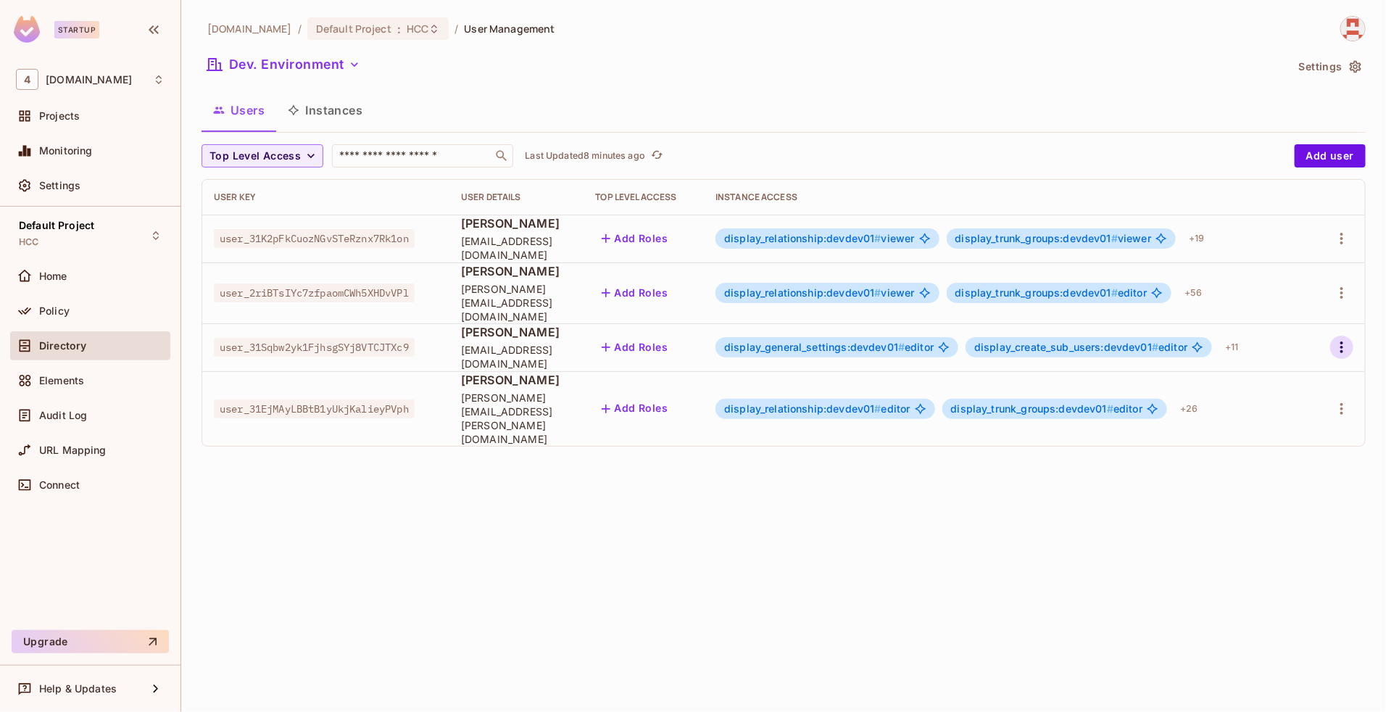
click at [1341, 339] on icon "button" at bounding box center [1341, 347] width 17 height 17
click at [1241, 371] on icon at bounding box center [1235, 368] width 17 height 17
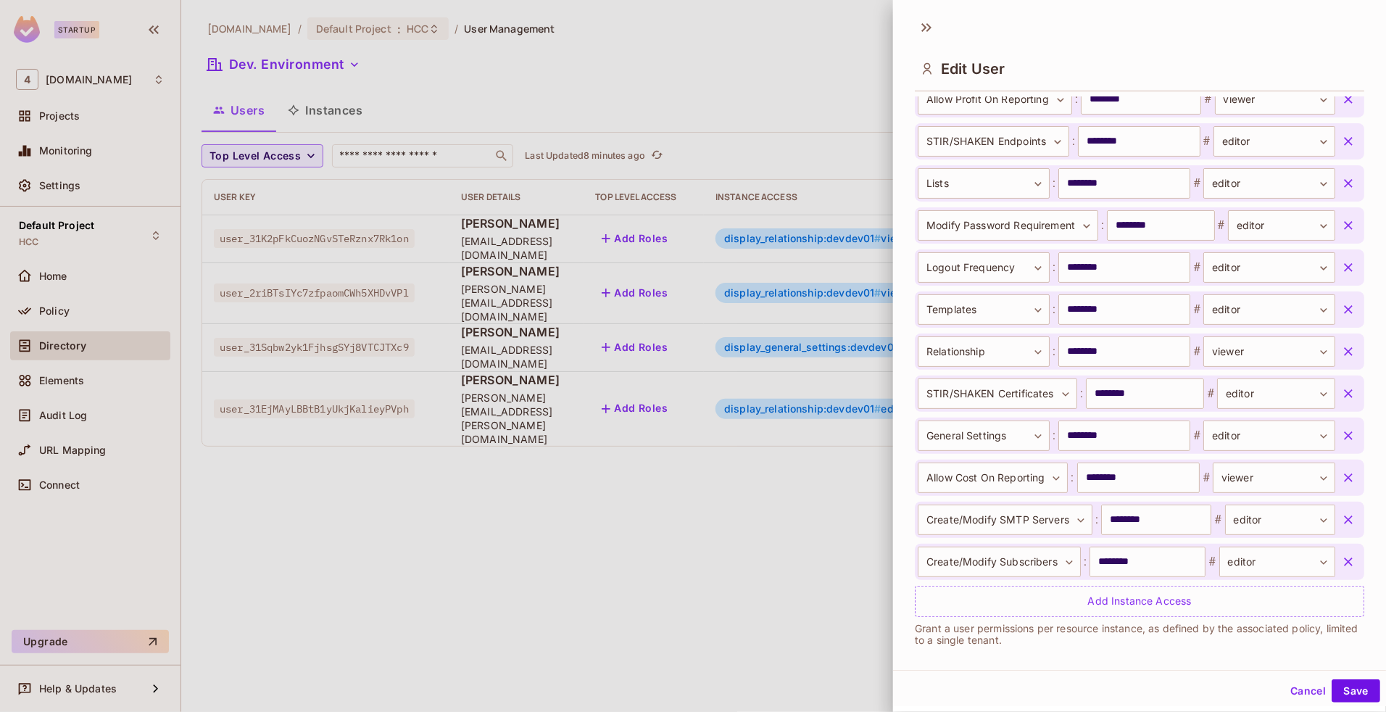
scroll to position [603, 0]
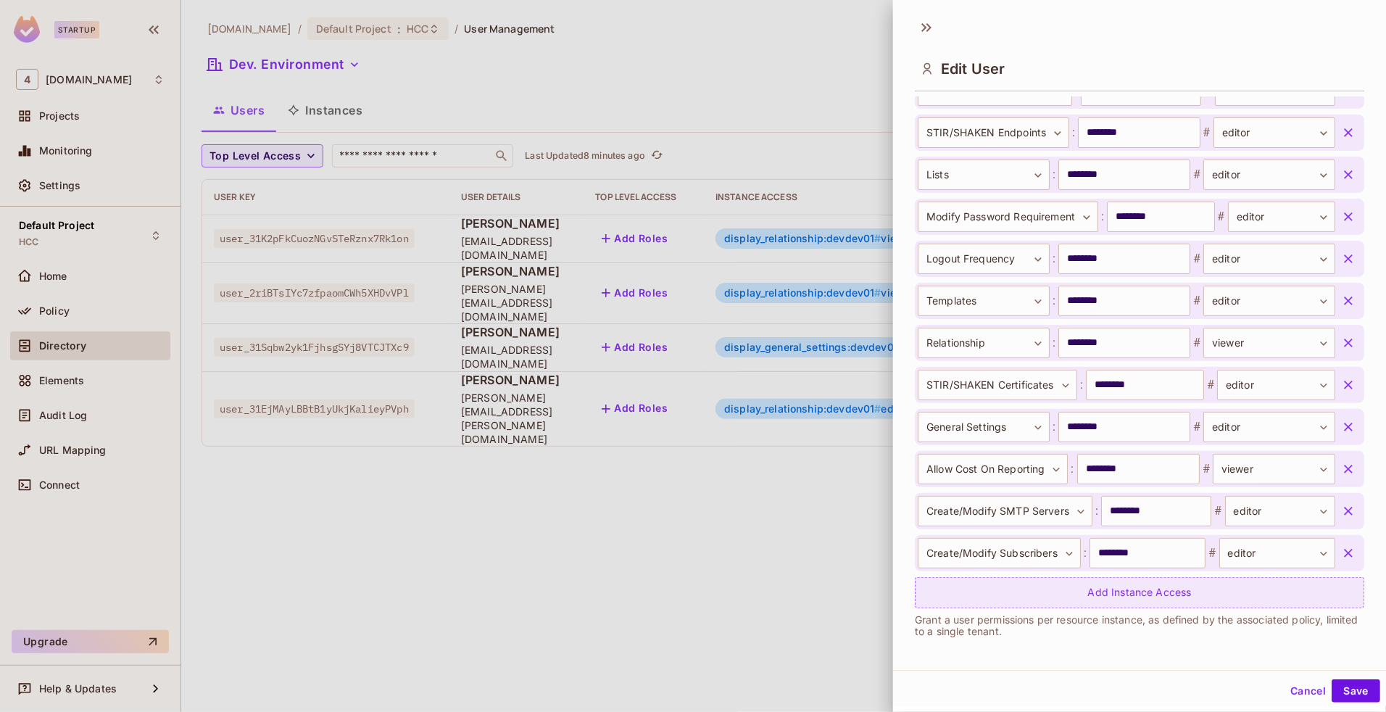
click at [1132, 587] on div "Add Instance Access" at bounding box center [1140, 592] width 450 height 31
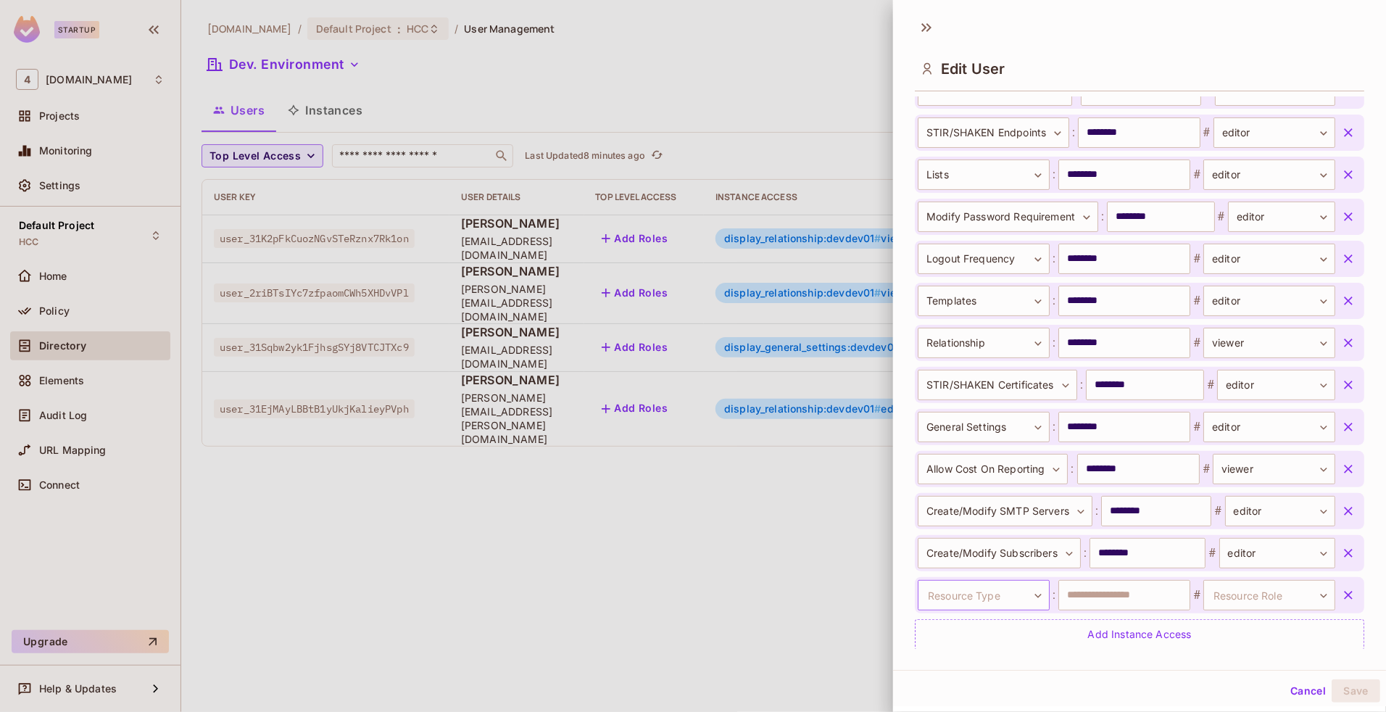
click at [1014, 595] on body "Startup 4 46labs.com Projects Monitoring Settings Default Project HCC Home Poli…" at bounding box center [693, 356] width 1386 height 712
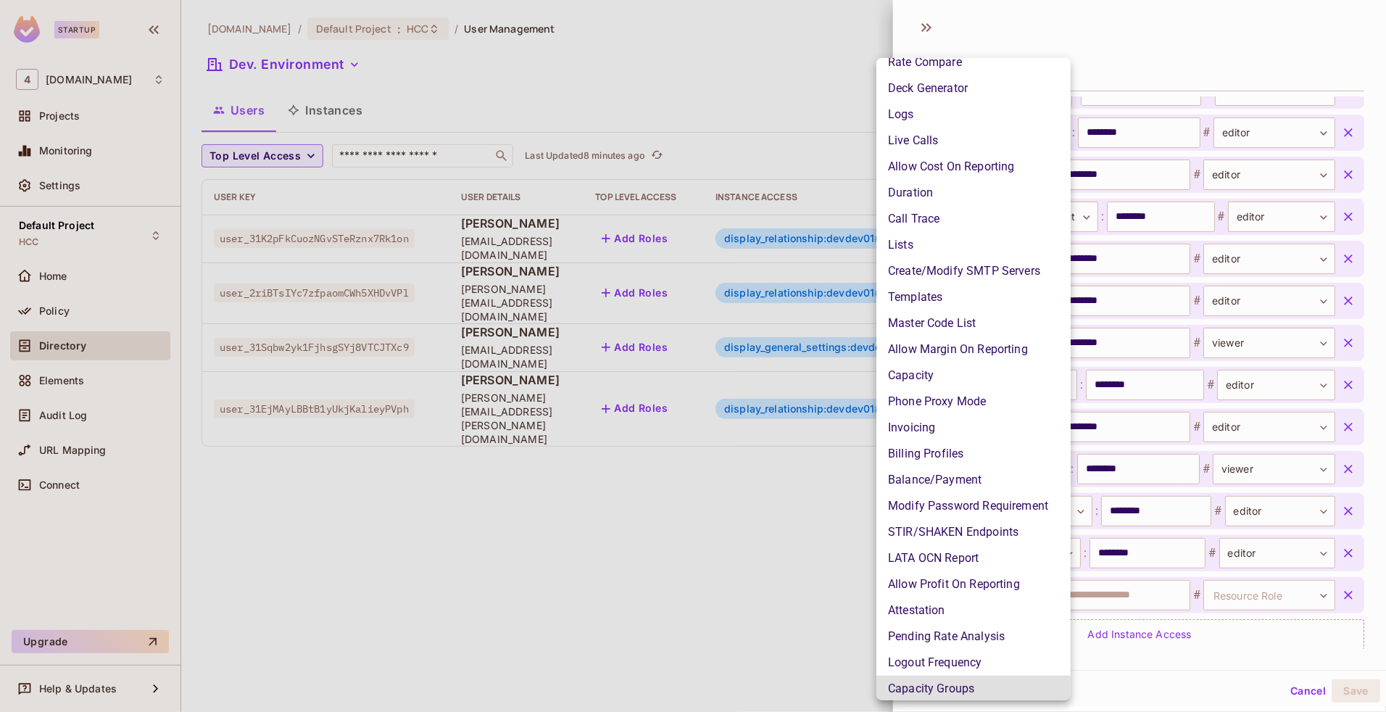
scroll to position [1073, 0]
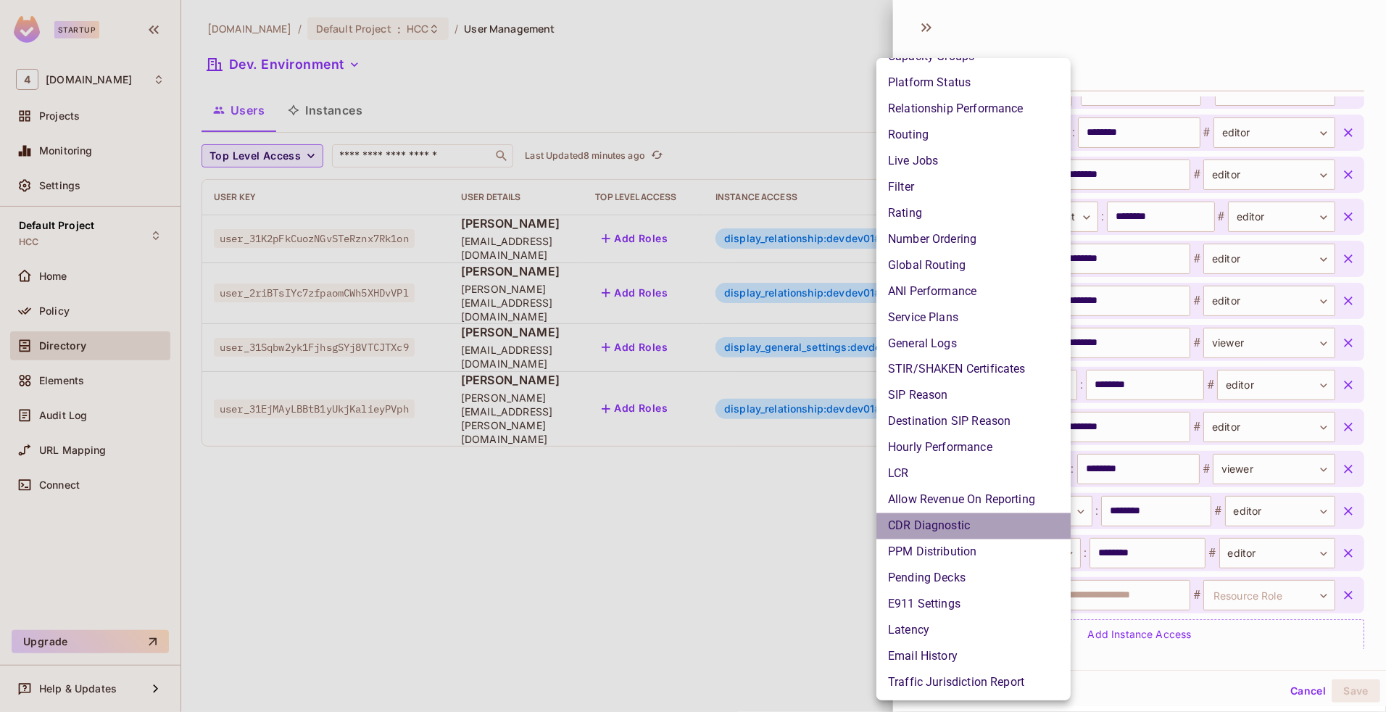
click at [923, 526] on li "CDR Diagnostic" at bounding box center [974, 526] width 194 height 26
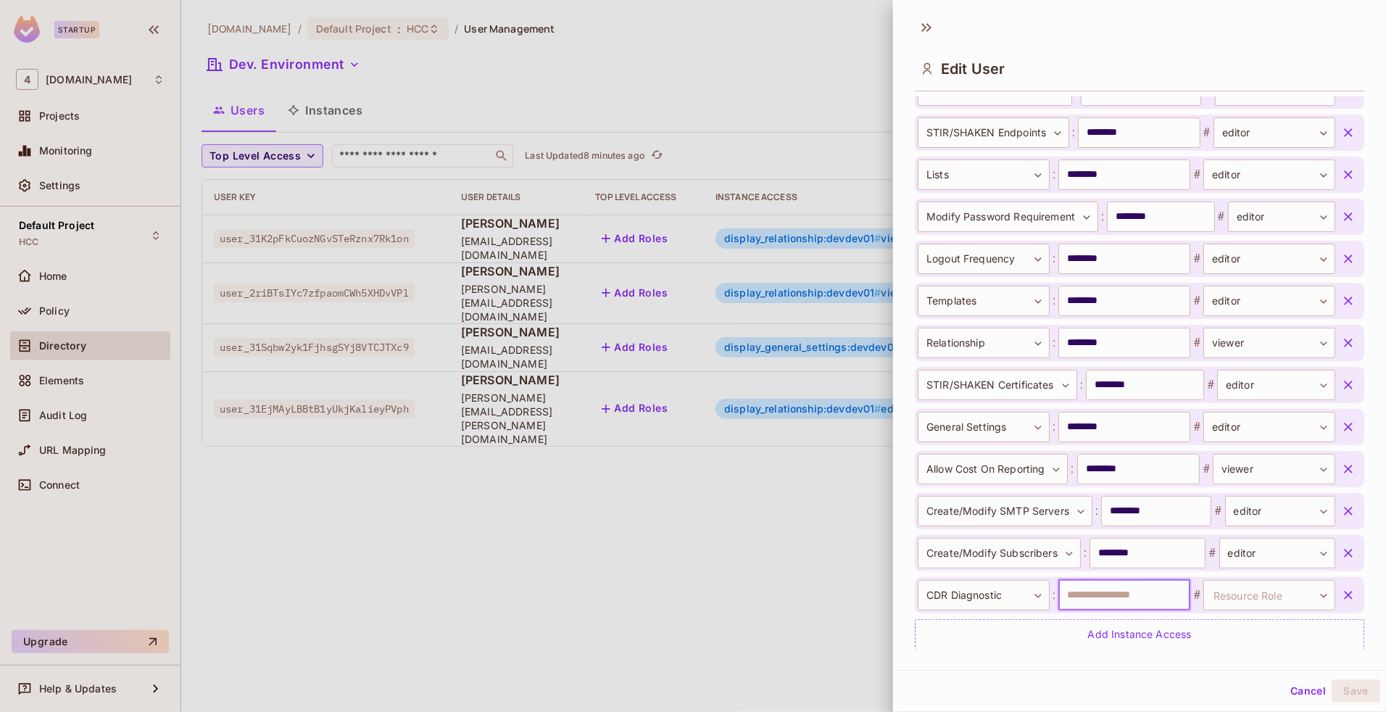
click at [1088, 595] on input "text" at bounding box center [1125, 595] width 132 height 30
type input "********"
click at [1262, 597] on body "Startup 4 46labs.com Projects Monitoring Settings Default Project HCC Home Poli…" at bounding box center [693, 356] width 1386 height 712
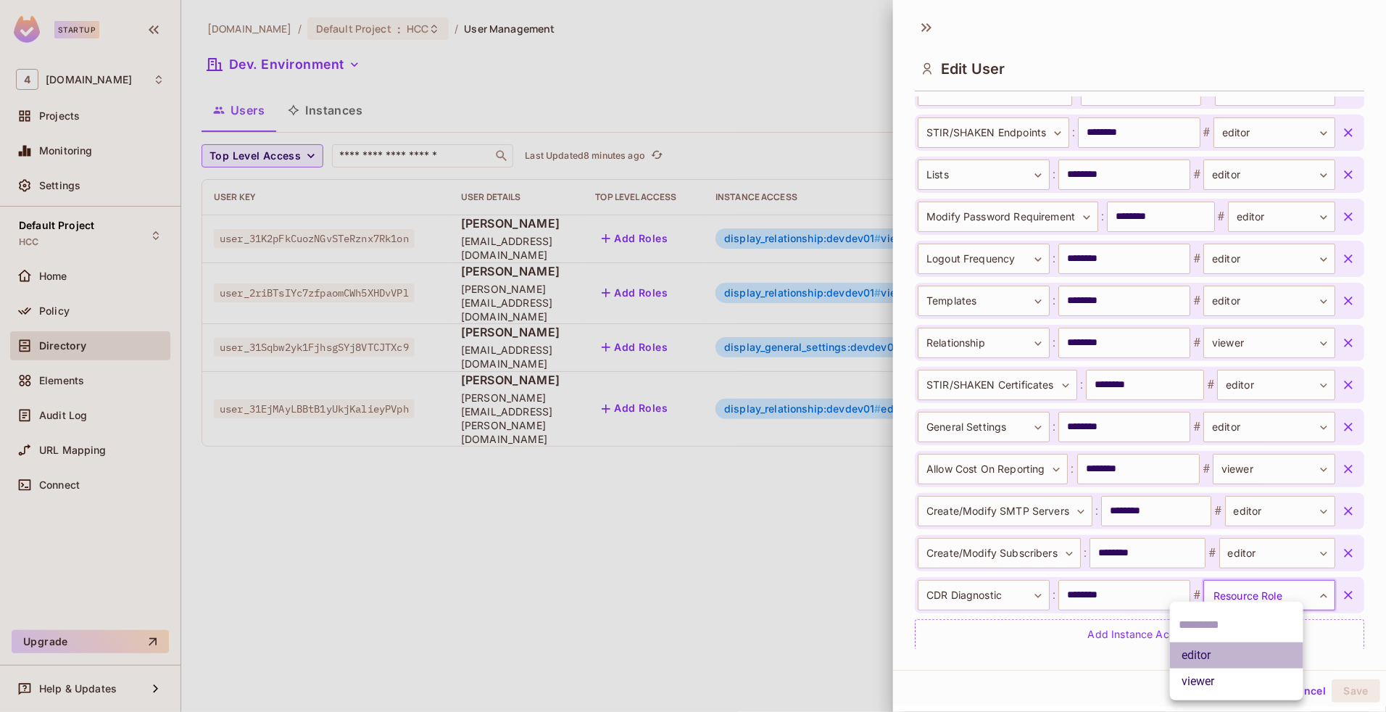
click at [1207, 654] on li "editor" at bounding box center [1236, 655] width 133 height 26
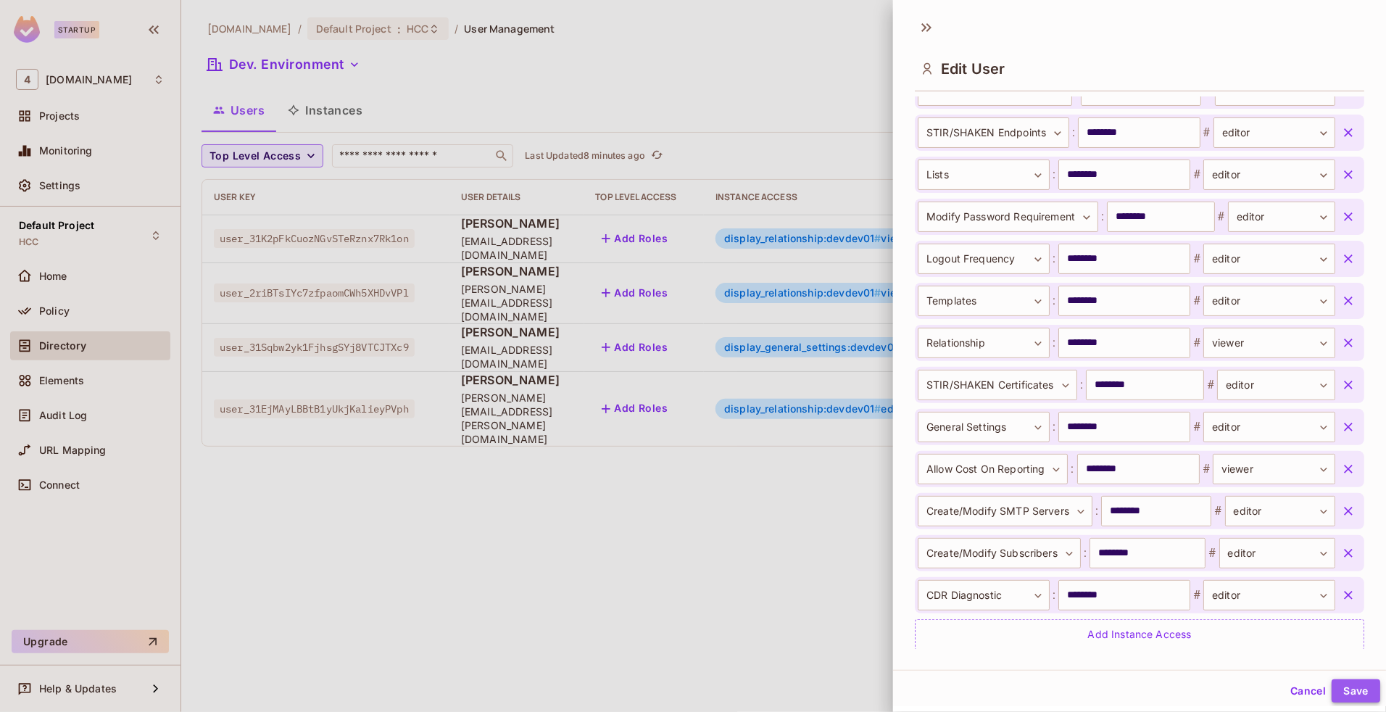
click at [1339, 687] on button "Save" at bounding box center [1356, 690] width 49 height 23
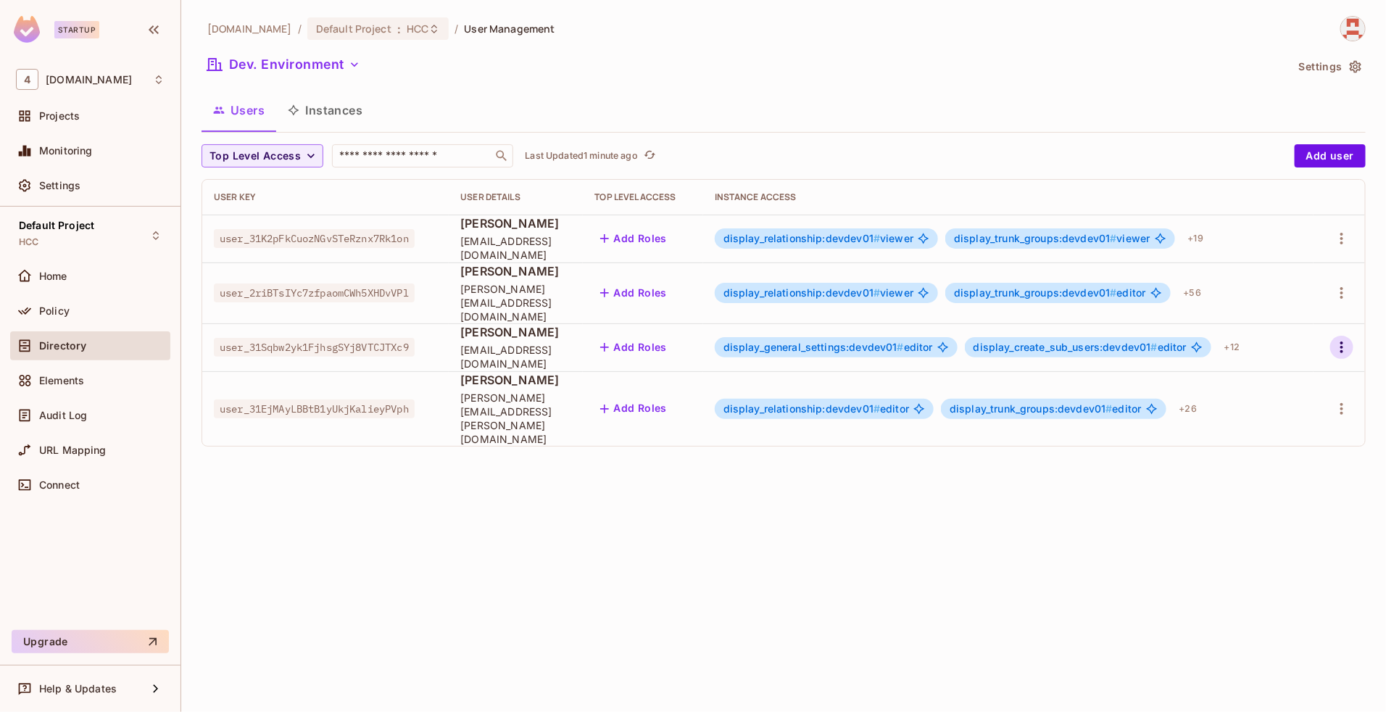
click at [1338, 339] on icon "button" at bounding box center [1341, 347] width 17 height 17
click at [1280, 367] on li "Edit" at bounding box center [1279, 368] width 128 height 32
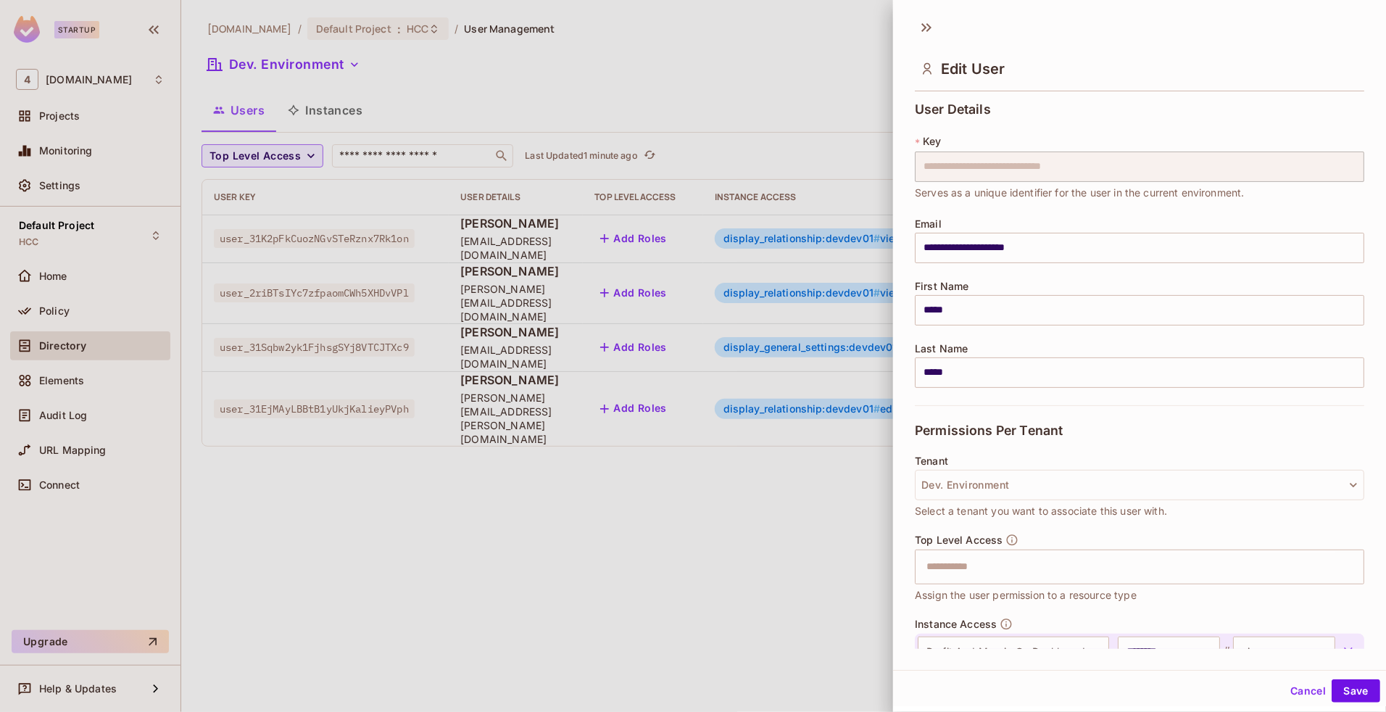
scroll to position [647, 0]
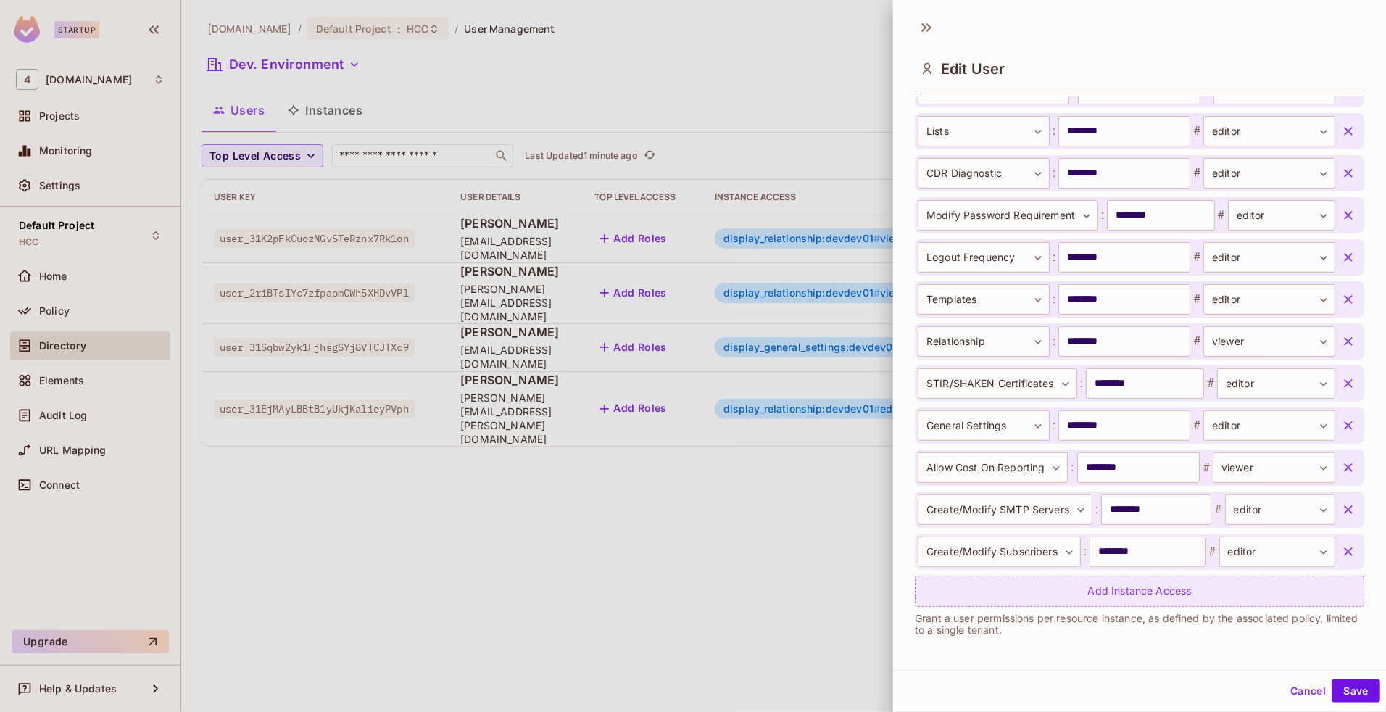
click at [1020, 589] on div "Add Instance Access" at bounding box center [1140, 591] width 450 height 31
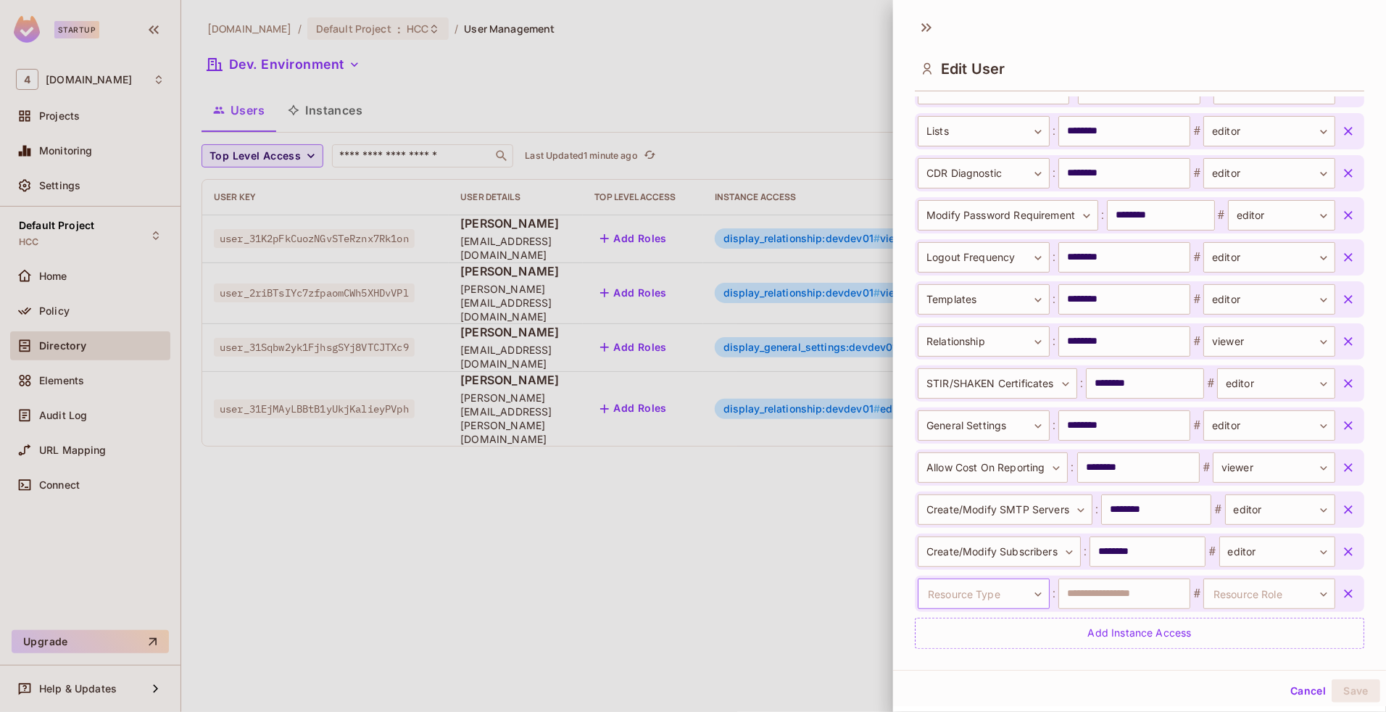
click at [1001, 587] on body "Startup 4 46labs.com Projects Monitoring Settings Default Project HCC Home Poli…" at bounding box center [693, 356] width 1386 height 712
click at [1107, 600] on input "text" at bounding box center [1125, 594] width 132 height 30
type input "********"
click at [1229, 589] on body "Startup 4 46labs.com Projects Monitoring Settings Default Project HCC Home Poli…" at bounding box center [693, 356] width 1386 height 712
click at [1230, 684] on li "editor" at bounding box center [1236, 682] width 133 height 26
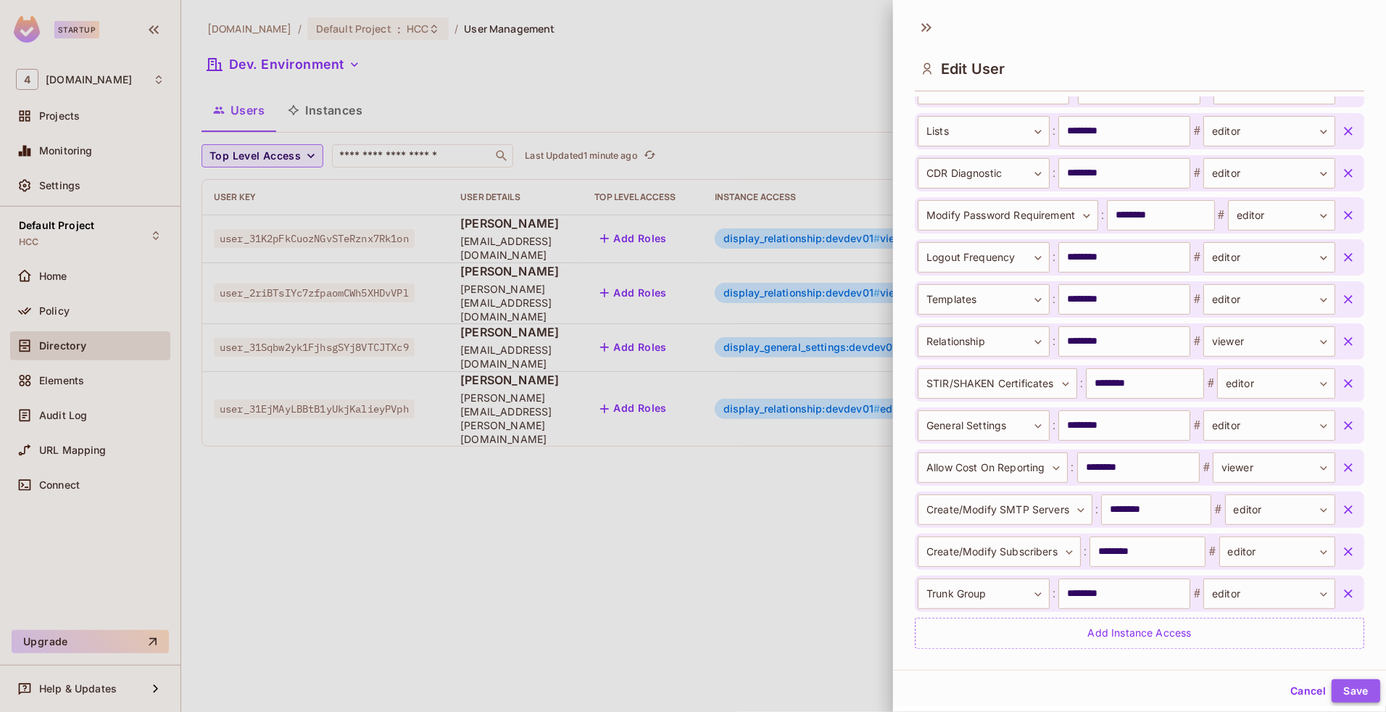
click at [1349, 692] on button "Save" at bounding box center [1356, 690] width 49 height 23
